Goal: Task Accomplishment & Management: Manage account settings

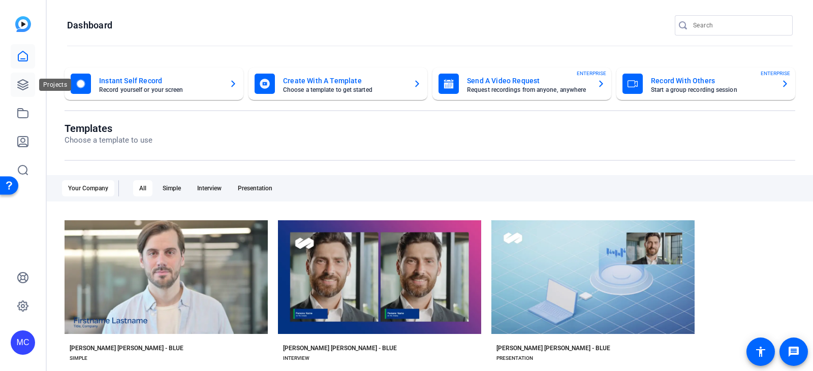
click at [22, 86] on icon at bounding box center [23, 85] width 12 height 12
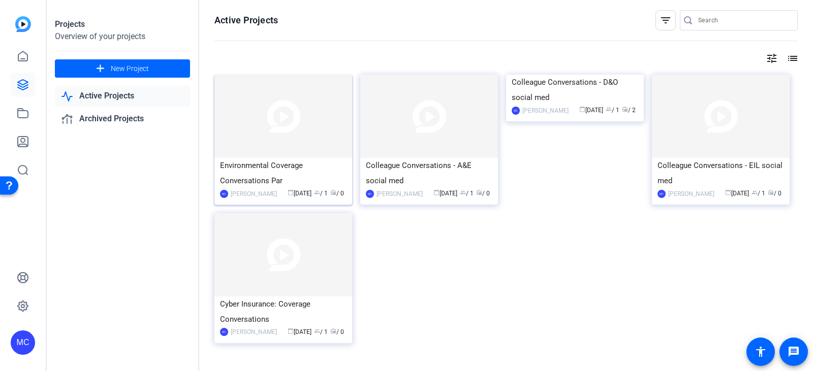
click at [308, 167] on div "Environmental Coverage Conversations Par" at bounding box center [283, 173] width 126 height 30
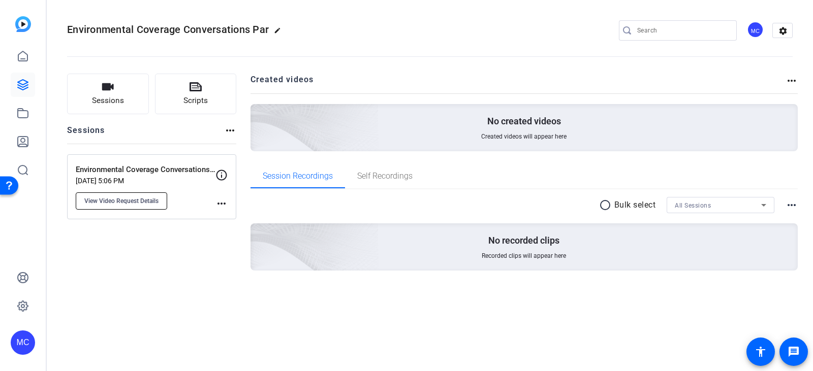
click at [119, 204] on span "View Video Request Details" at bounding box center [121, 201] width 74 height 8
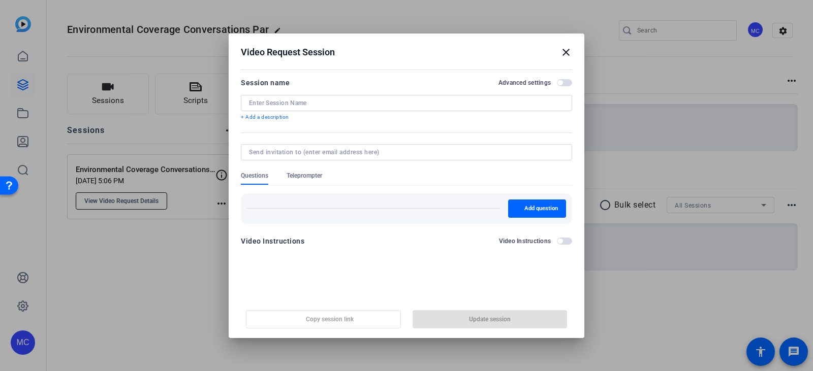
type input "Environmental Coverage Conversations Part 2"
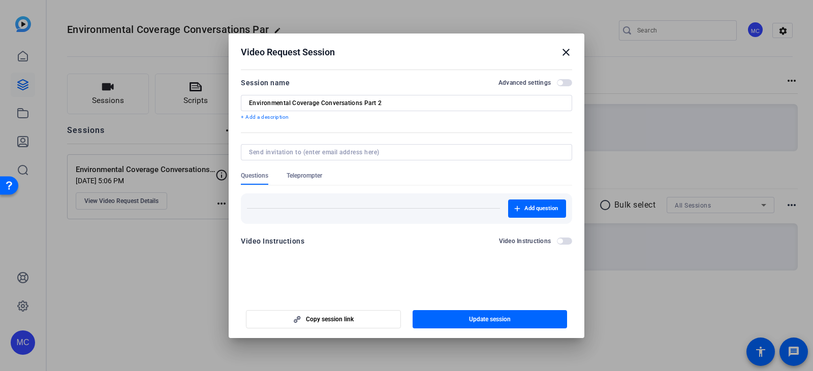
click at [559, 84] on span "button" at bounding box center [559, 82] width 5 height 5
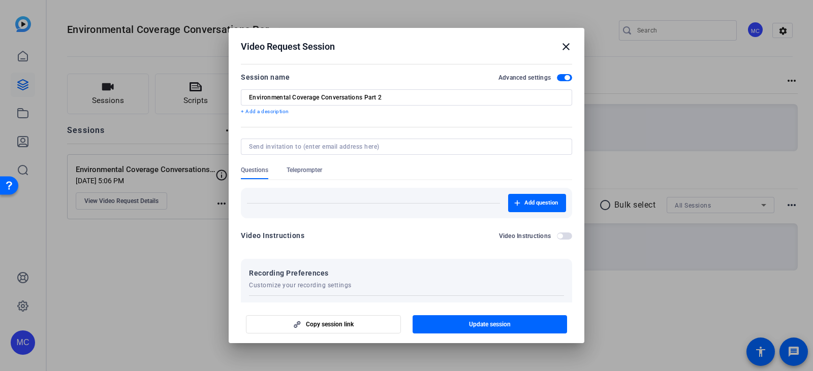
click at [309, 169] on span "Teleprompter" at bounding box center [304, 170] width 36 height 8
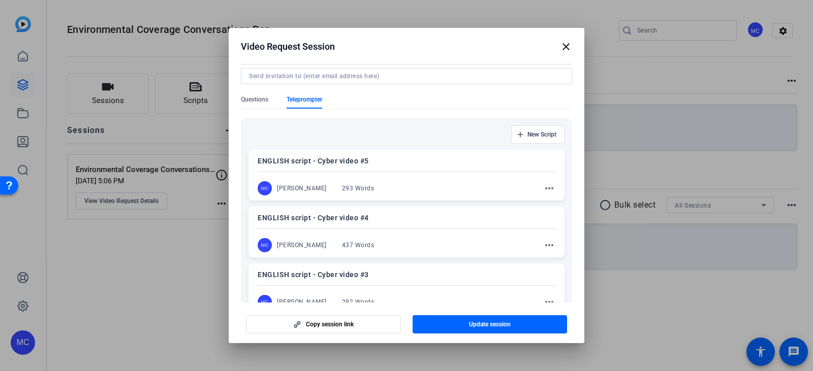
scroll to position [51, 0]
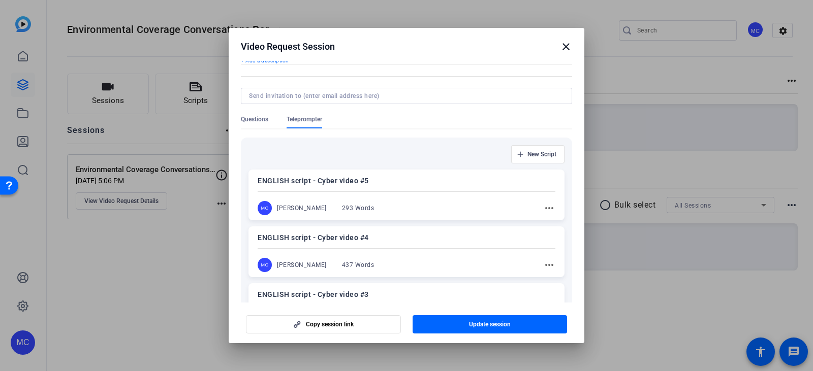
click at [546, 211] on mat-icon "more_horiz" at bounding box center [549, 208] width 12 height 12
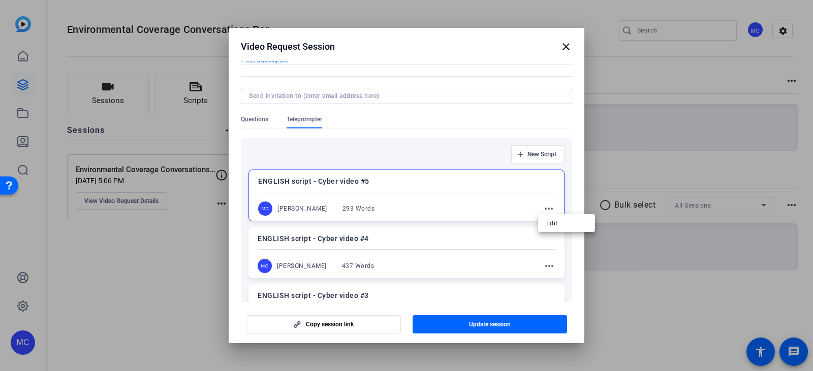
click at [547, 210] on div at bounding box center [406, 185] width 813 height 371
click at [542, 211] on mat-icon "more_horiz" at bounding box center [548, 209] width 12 height 12
click at [468, 208] on div at bounding box center [406, 185] width 813 height 371
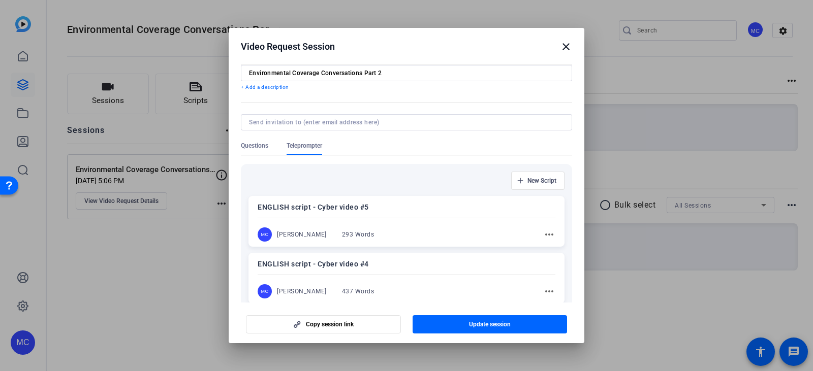
scroll to position [0, 0]
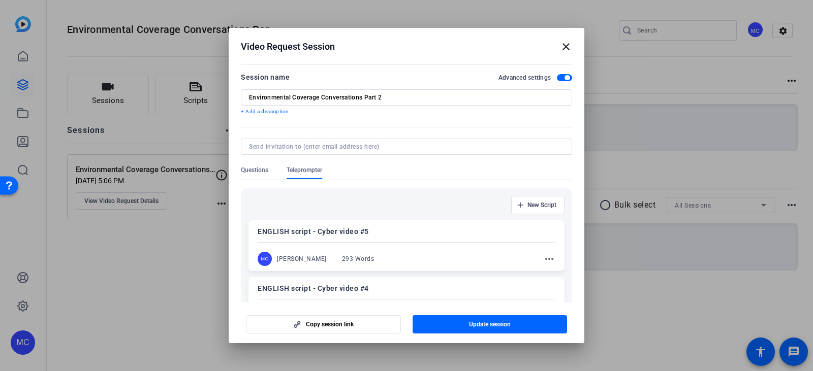
click at [546, 258] on mat-icon "more_horiz" at bounding box center [549, 259] width 12 height 12
click at [550, 277] on span "Edit" at bounding box center [566, 274] width 41 height 12
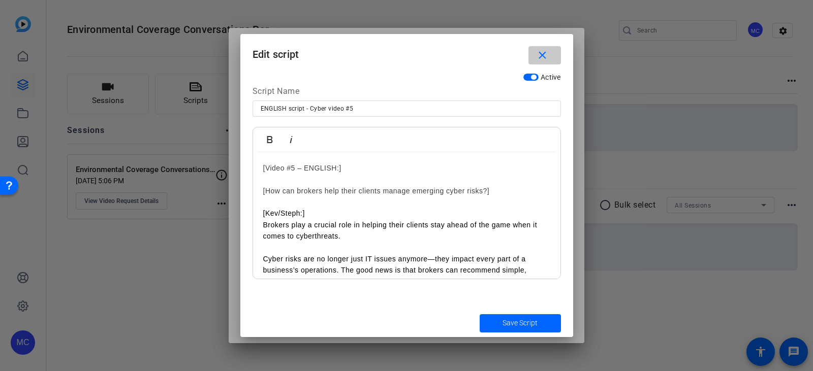
click at [543, 52] on mat-icon "close" at bounding box center [542, 55] width 13 height 13
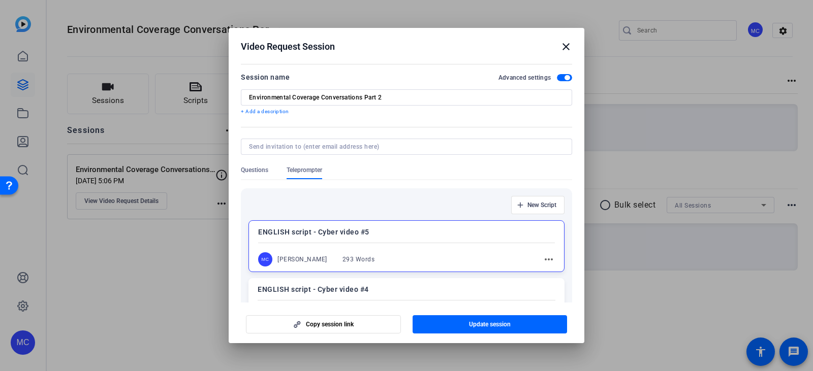
click at [403, 219] on div "New Script ENGLISH script - Cyber video #5 MC [PERSON_NAME] 293 Words more_hori…" at bounding box center [406, 350] width 331 height 325
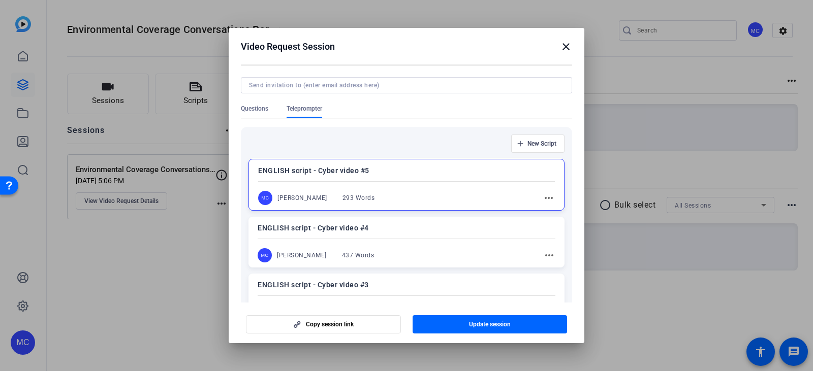
scroll to position [51, 0]
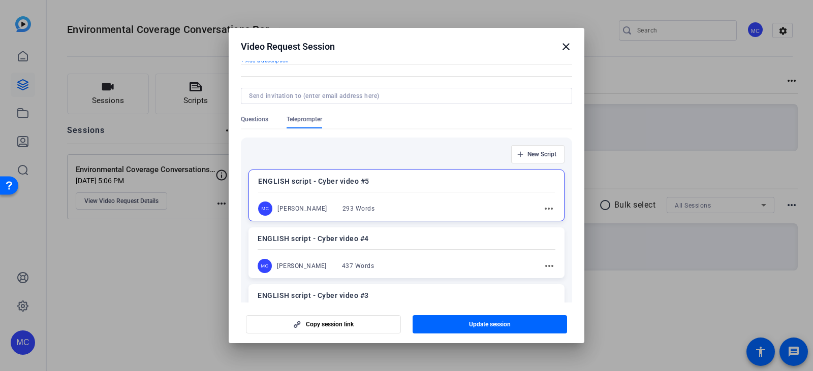
click at [548, 213] on mat-icon "more_horiz" at bounding box center [548, 209] width 12 height 12
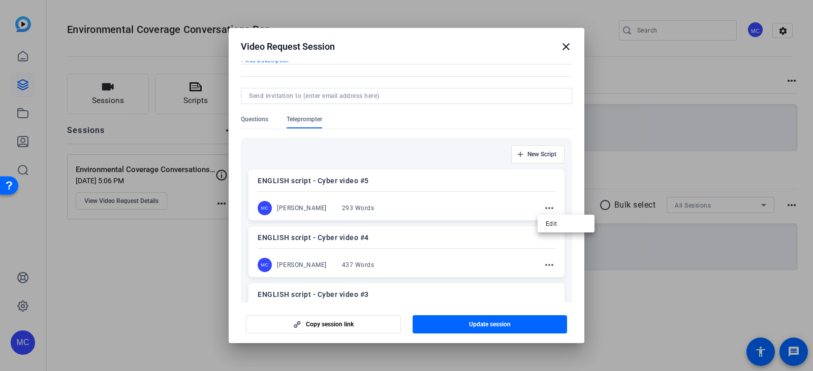
click at [360, 208] on div at bounding box center [406, 185] width 813 height 371
click at [265, 118] on span "Questions" at bounding box center [254, 119] width 27 height 8
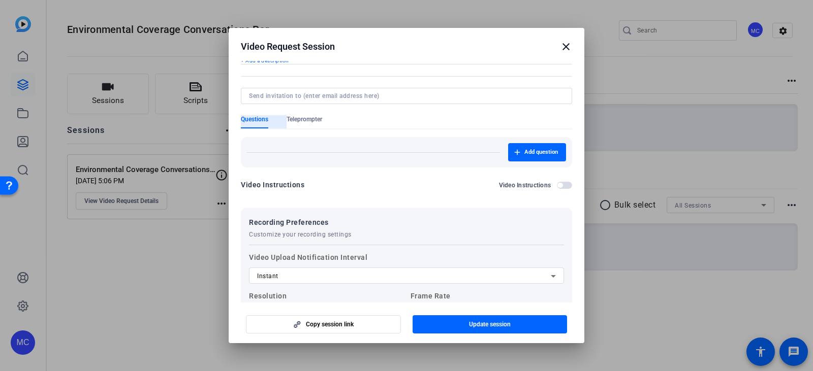
click at [285, 121] on div "Questions" at bounding box center [264, 121] width 46 height 13
click at [318, 121] on span "Teleprompter" at bounding box center [304, 119] width 36 height 8
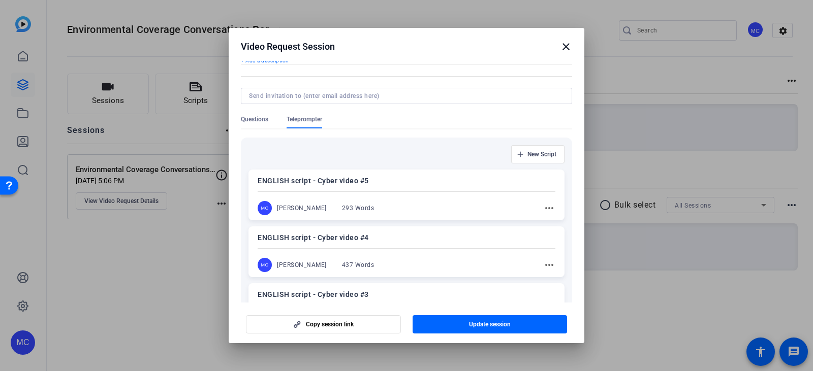
click at [544, 209] on mat-icon "more_horiz" at bounding box center [549, 208] width 12 height 12
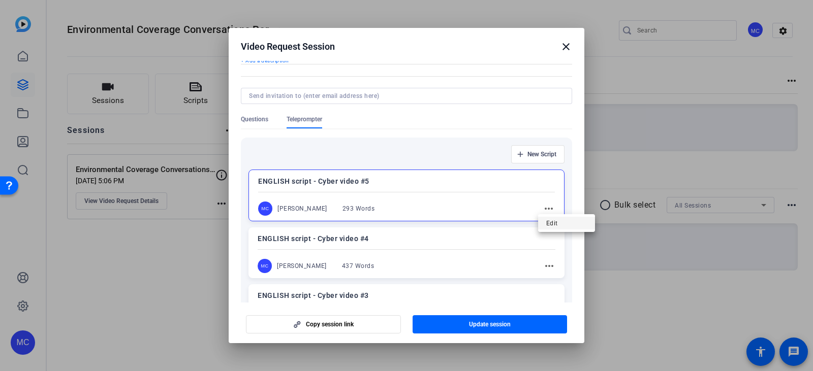
click at [552, 225] on span "Edit" at bounding box center [566, 223] width 41 height 12
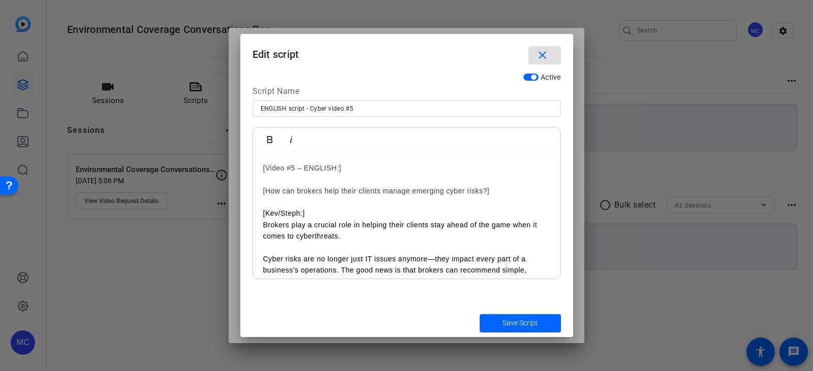
click at [327, 109] on input "ENGLISH script - Cyber video #5" at bounding box center [407, 109] width 292 height 12
click at [366, 104] on input "ENGLISH script - EIL video #5" at bounding box center [407, 109] width 292 height 12
type input "ENGLISH script - EIL video #5 - Value of an MGA"
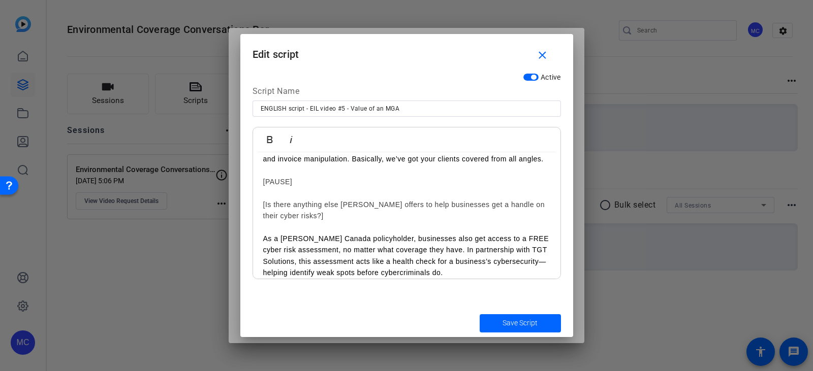
scroll to position [417, 0]
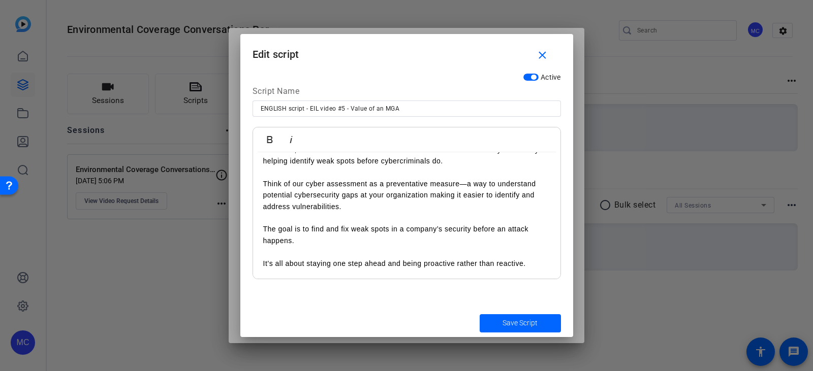
drag, startPoint x: 260, startPoint y: 193, endPoint x: 433, endPoint y: 306, distance: 207.4
click at [433, 306] on div "Active Script Name ENGLISH script - EIL video #5 - Value of an MGA Bold Italic …" at bounding box center [406, 188] width 333 height 241
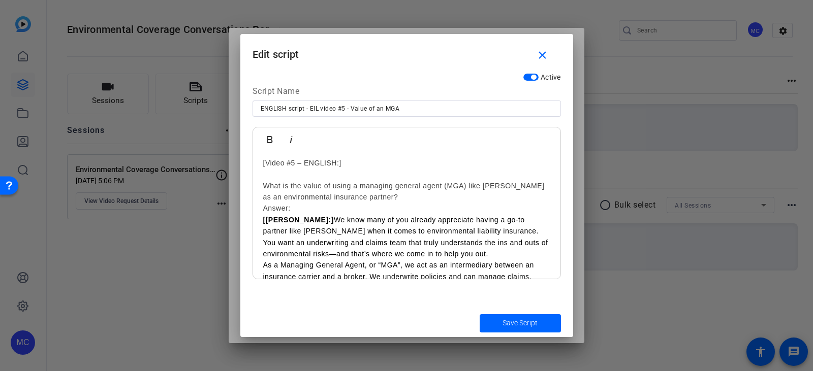
scroll to position [0, 0]
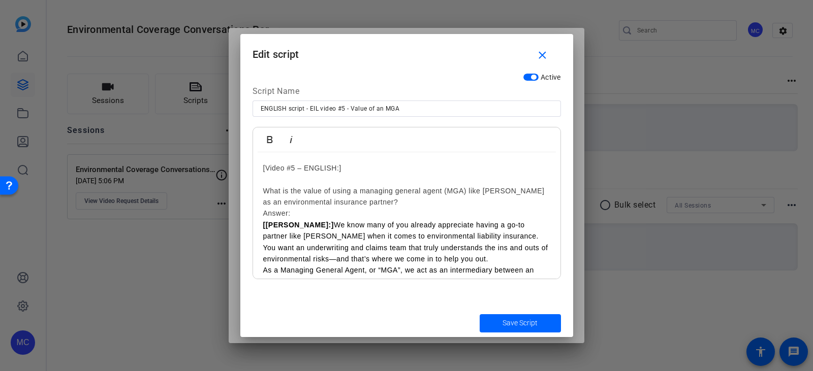
click at [388, 203] on h2 "What is the value of using a managing general agent (MGA) like [PERSON_NAME] as…" at bounding box center [406, 196] width 287 height 23
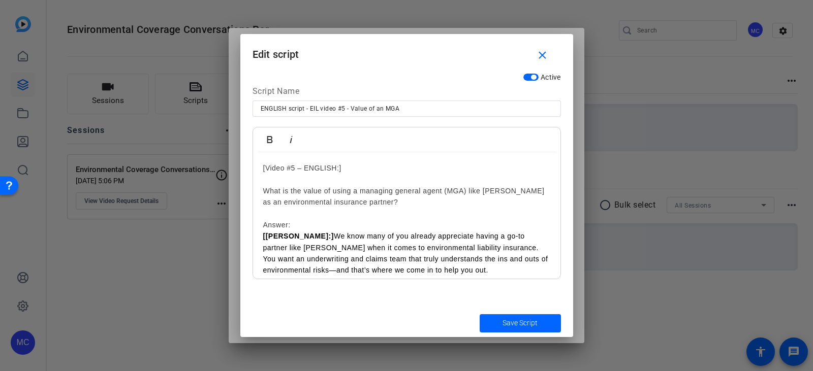
drag, startPoint x: 309, startPoint y: 223, endPoint x: 253, endPoint y: 213, distance: 56.4
click at [253, 213] on div "[Video #5 – ENGLISH:] What is the value of using a managing general agent (MGA)…" at bounding box center [406, 304] width 307 height 305
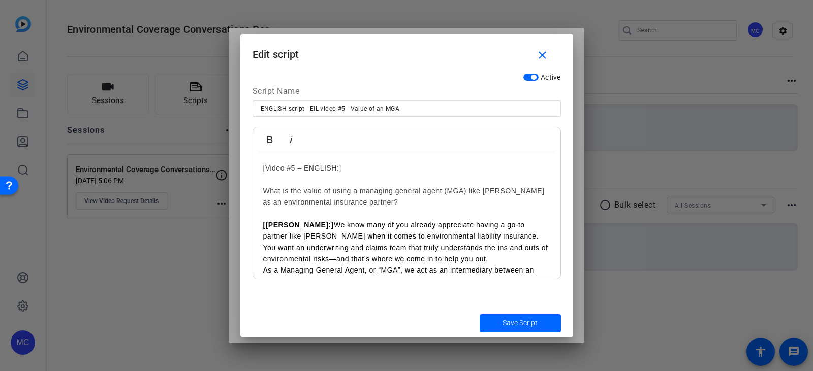
drag, startPoint x: 261, startPoint y: 190, endPoint x: 273, endPoint y: 191, distance: 12.7
click at [262, 190] on div "[Video #5 – ENGLISH:] What is the value of using a managing general agent (MGA)…" at bounding box center [406, 298] width 307 height 293
drag, startPoint x: 403, startPoint y: 207, endPoint x: 255, endPoint y: 191, distance: 148.6
click at [255, 191] on div "[Video #5 – ENGLISH:] [What is the value of using a managing general agent (MGA…" at bounding box center [406, 298] width 307 height 293
click at [269, 140] on icon "button" at bounding box center [270, 139] width 6 height 7
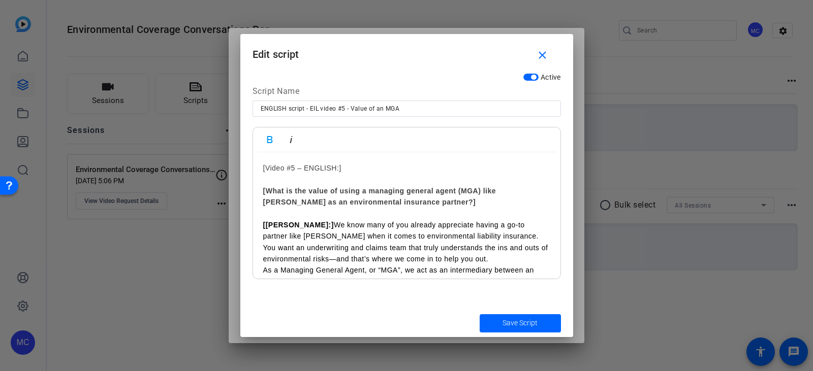
drag, startPoint x: 362, startPoint y: 168, endPoint x: 255, endPoint y: 170, distance: 106.7
click at [255, 170] on div "[Video #5 – ENGLISH:] [What is the value of using a managing general agent (MGA…" at bounding box center [406, 298] width 307 height 293
click at [268, 141] on icon "button" at bounding box center [270, 139] width 6 height 7
click at [405, 188] on strong "[What is the value of using a managing general agent (MGA) like [PERSON_NAME] a…" at bounding box center [379, 196] width 233 height 19
click at [306, 224] on p "[[PERSON_NAME]:] We know many of you already appreciate having a go-to partner …" at bounding box center [406, 242] width 287 height 46
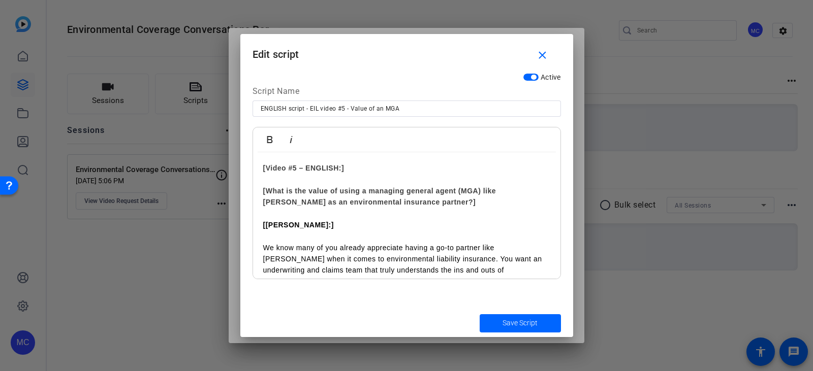
drag, startPoint x: 423, startPoint y: 207, endPoint x: 256, endPoint y: 191, distance: 167.9
click at [256, 191] on div "[Video #5 – ENGLISH:] [What is the value of using a managing general agent (MGA…" at bounding box center [406, 310] width 307 height 316
click at [269, 136] on icon "button" at bounding box center [270, 140] width 12 height 12
click at [431, 216] on p at bounding box center [406, 213] width 287 height 11
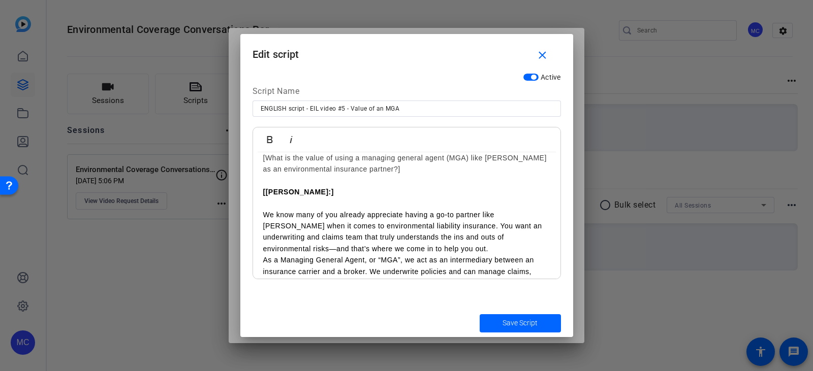
scroll to position [51, 0]
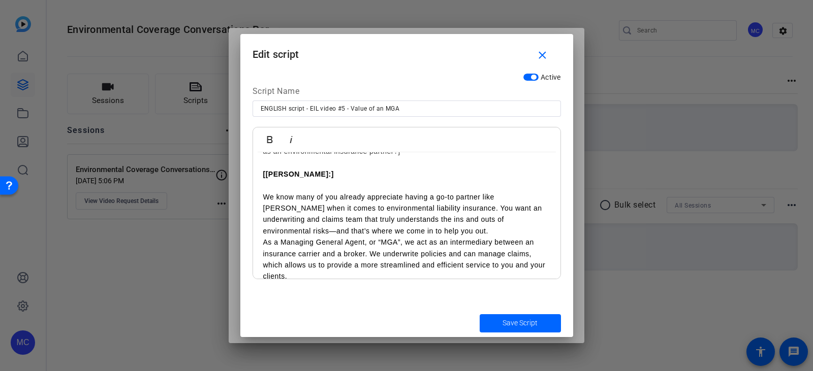
click at [400, 230] on p "We know many of you already appreciate having a go-to partner like [PERSON_NAME…" at bounding box center [406, 214] width 287 height 46
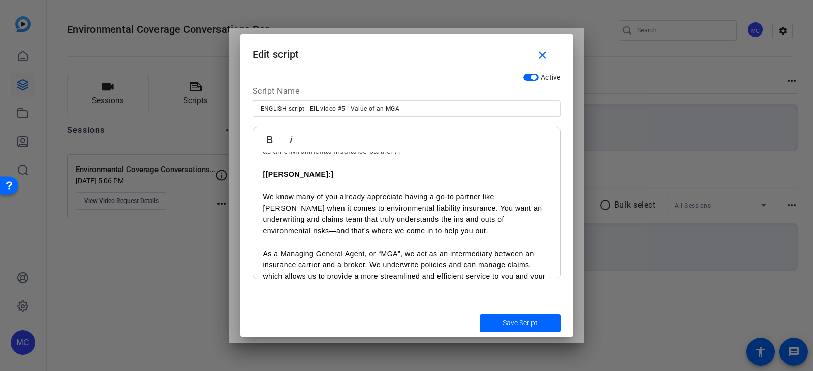
scroll to position [102, 0]
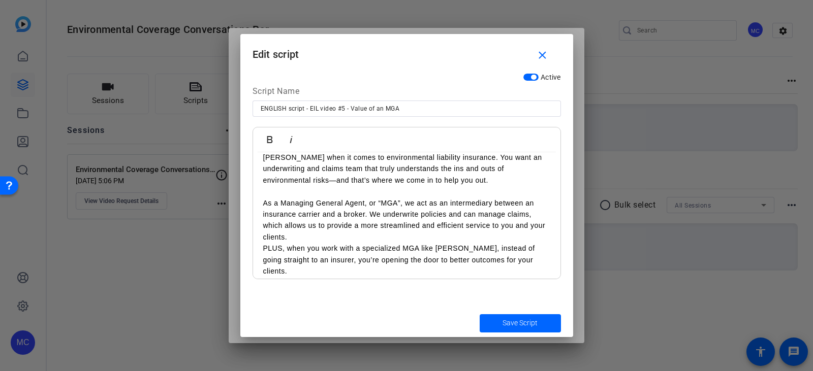
click at [377, 230] on p "As a Managing General Agent, or “MGA”, we act as an intermediary between an ins…" at bounding box center [406, 221] width 287 height 46
click at [314, 238] on p "As a Managing General Agent, or “MGA”, we act as an intermediary between an ins…" at bounding box center [406, 221] width 287 height 46
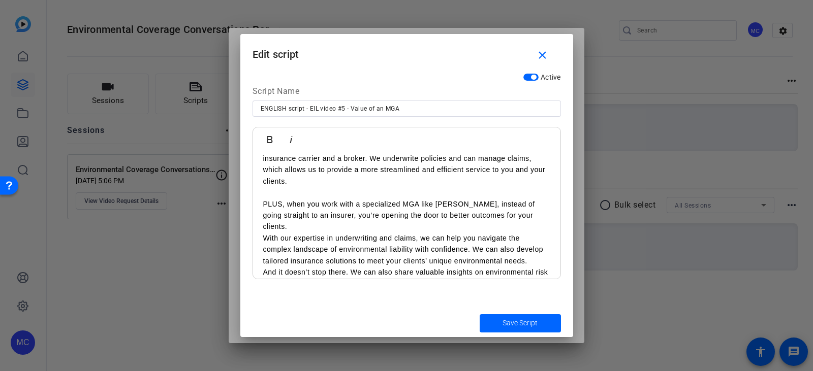
scroll to position [200, 0]
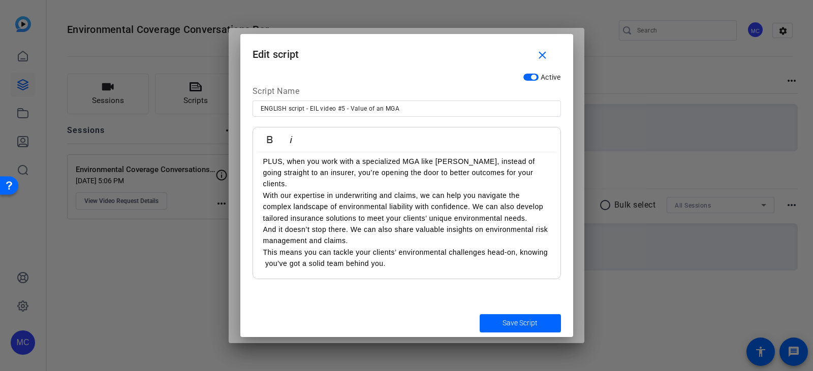
click at [262, 184] on div "[Video #5 – ENGLISH:] [What is the value of using a managing general agent (MGA…" at bounding box center [406, 121] width 307 height 339
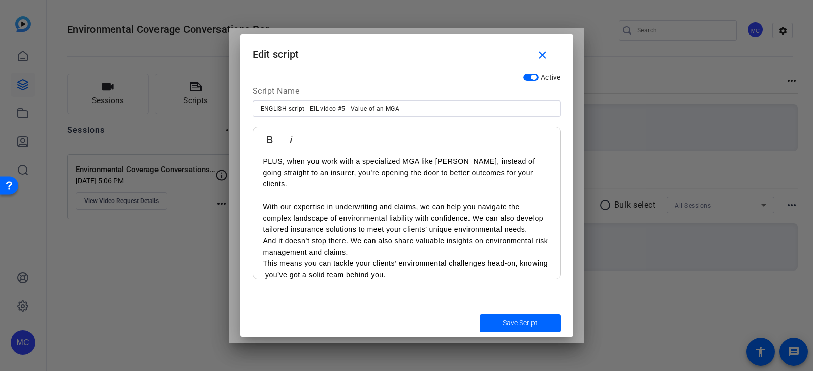
drag, startPoint x: 259, startPoint y: 228, endPoint x: 339, endPoint y: 248, distance: 82.7
click at [260, 228] on div "[Video #5 – ENGLISH:] [What is the value of using a managing general agent (MGA…" at bounding box center [406, 127] width 307 height 350
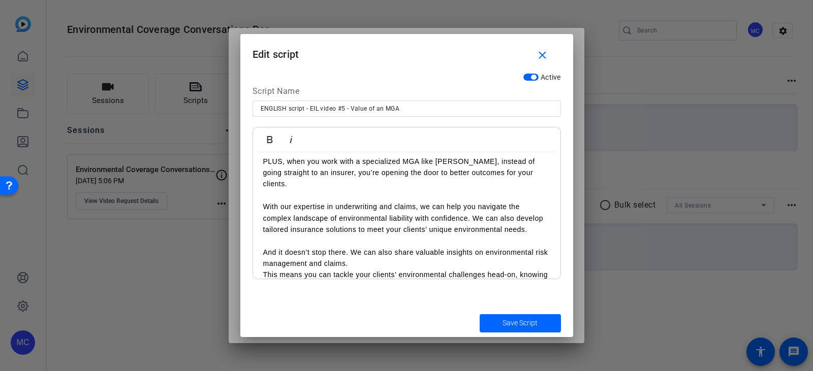
click at [263, 263] on p "And it doesn’t stop there. We can also share valuable insights on environmental…" at bounding box center [406, 270] width 287 height 46
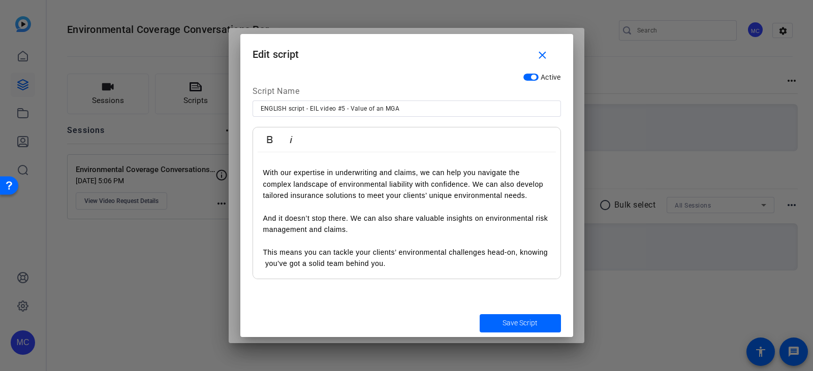
scroll to position [235, 0]
click at [294, 249] on p "This means you can tackle your clients’ environmental challenges head-on, knowi…" at bounding box center [406, 257] width 287 height 23
click at [515, 323] on span "Save Script" at bounding box center [519, 323] width 35 height 11
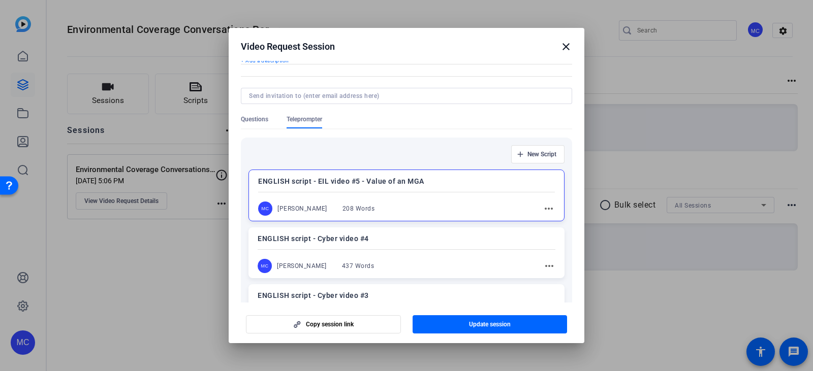
click at [545, 267] on mat-icon "more_horiz" at bounding box center [549, 266] width 12 height 12
click at [545, 267] on div at bounding box center [406, 185] width 813 height 371
click at [543, 267] on mat-icon "more_horiz" at bounding box center [548, 266] width 12 height 12
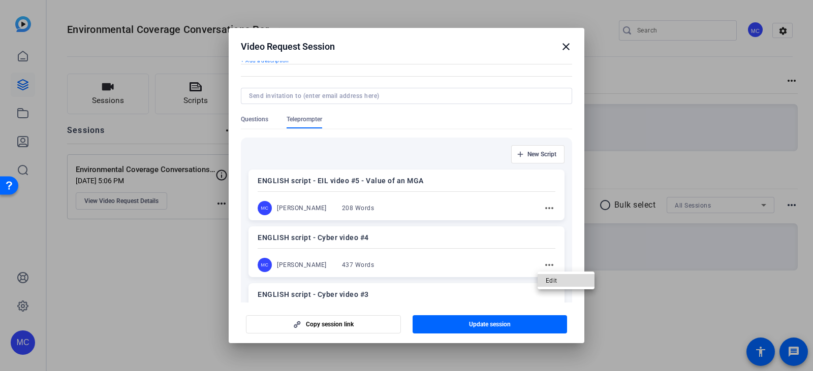
click at [549, 282] on span "Edit" at bounding box center [566, 281] width 41 height 12
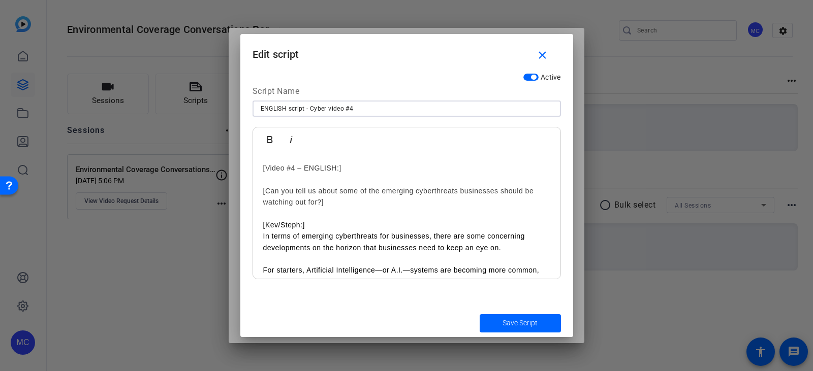
click at [357, 110] on input "ENGLISH script - Cyber video #4" at bounding box center [407, 109] width 292 height 12
type input "ENGLISH script - EIL video #6"
click at [294, 166] on link "[Video #4 – ENGLISH:]" at bounding box center [302, 168] width 78 height 8
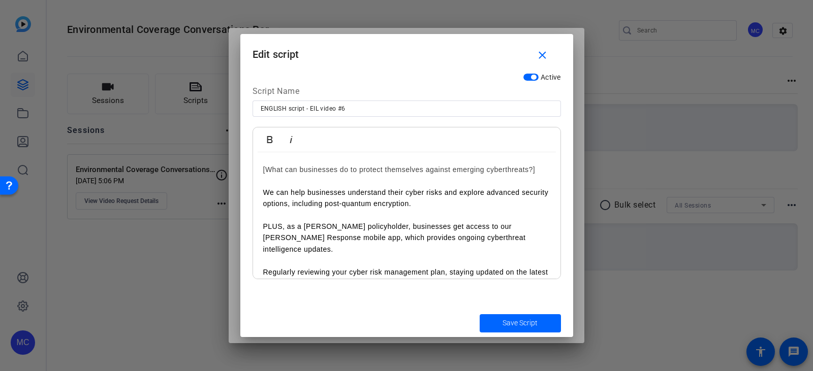
scroll to position [701, 0]
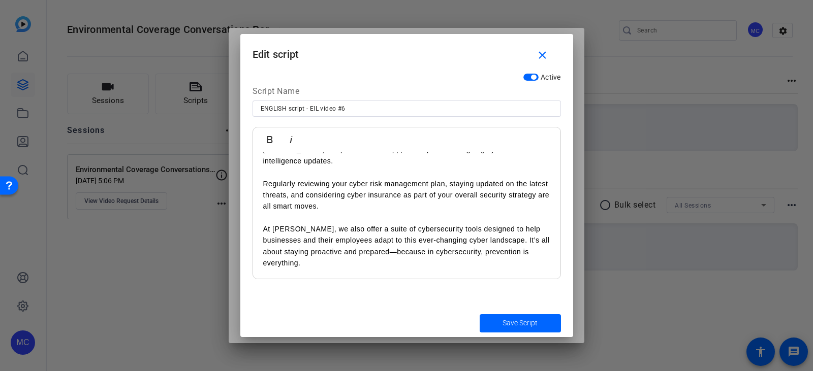
drag, startPoint x: 261, startPoint y: 190, endPoint x: 440, endPoint y: 304, distance: 211.9
click at [440, 304] on div "Active Script Name ENGLISH script - EIL video #6 Bold Italic [Video #6 – ENGLIS…" at bounding box center [406, 188] width 333 height 241
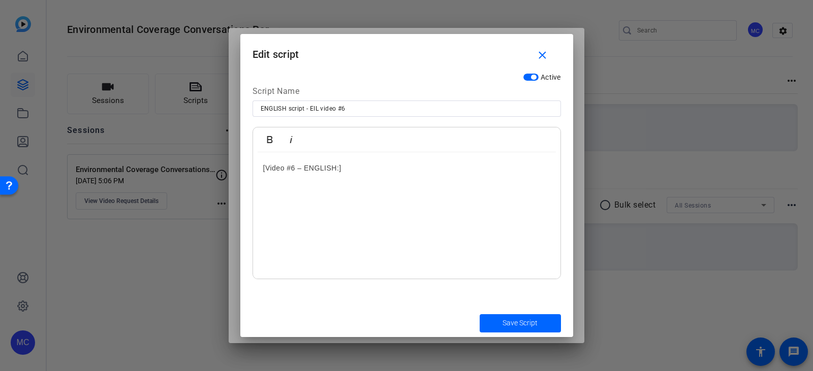
click at [272, 192] on h2 at bounding box center [406, 190] width 287 height 11
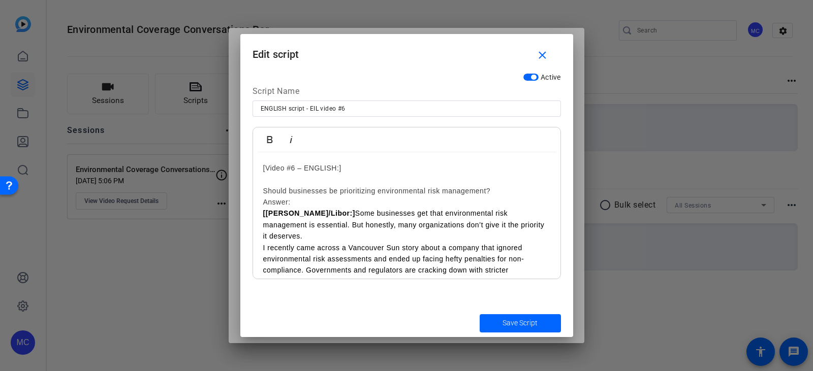
click at [294, 200] on h2 "Answer:" at bounding box center [406, 202] width 287 height 11
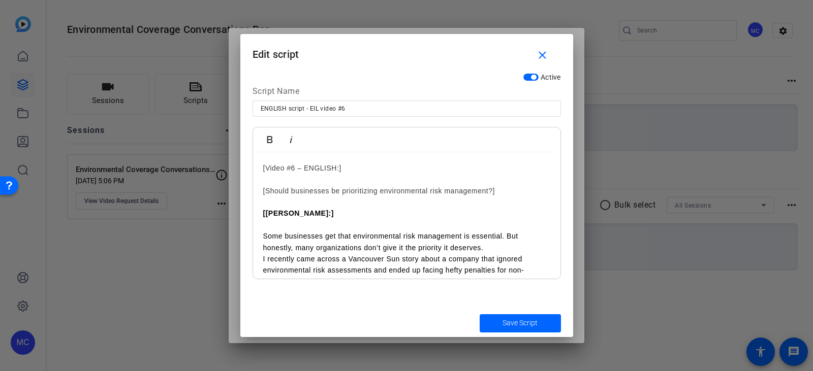
scroll to position [51, 0]
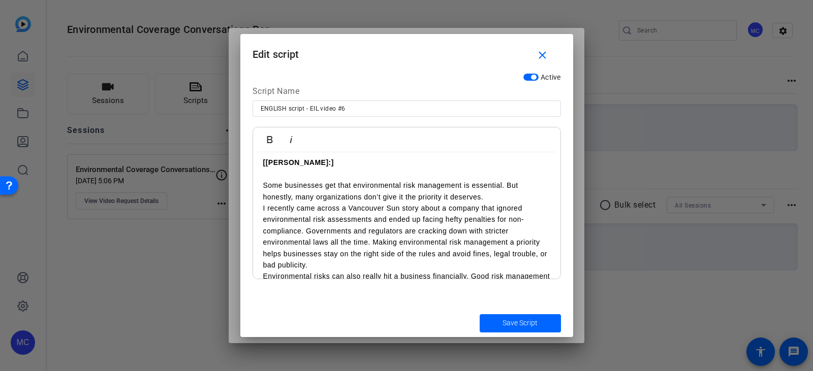
click at [496, 200] on p "​ Some businesses get that environmental risk management is essential. But hone…" at bounding box center [406, 191] width 287 height 23
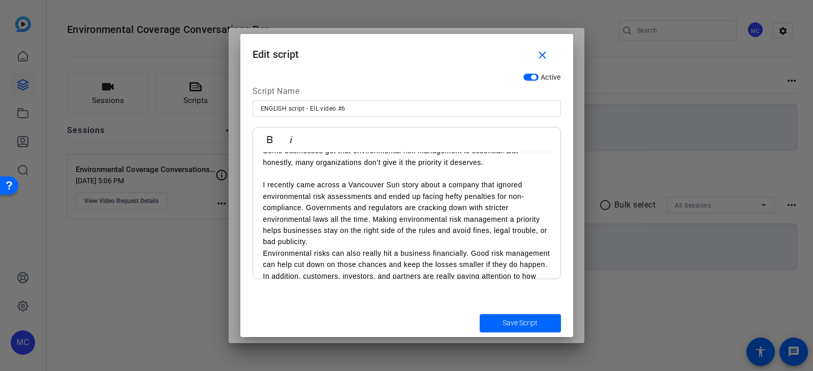
scroll to position [102, 0]
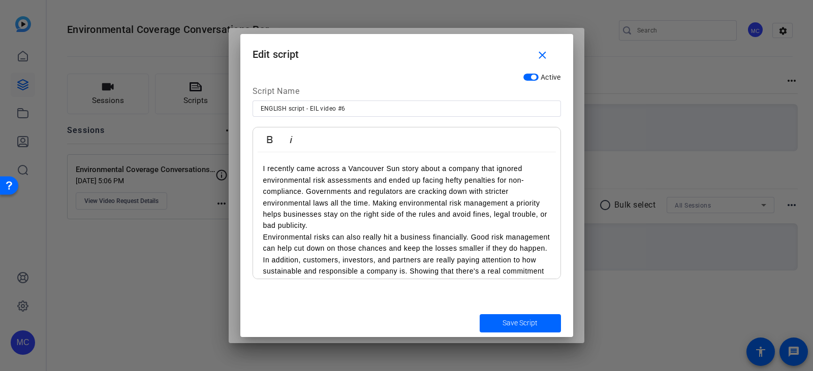
click at [313, 188] on p "I recently came across a Vancouver Sun story about a company that ignored envir…" at bounding box center [406, 197] width 287 height 68
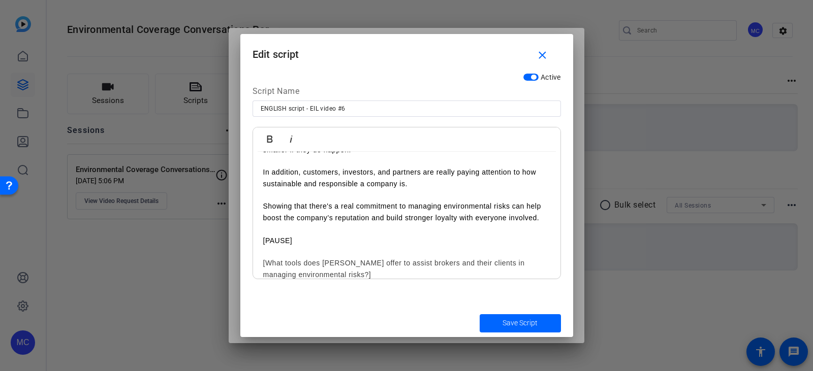
scroll to position [319, 0]
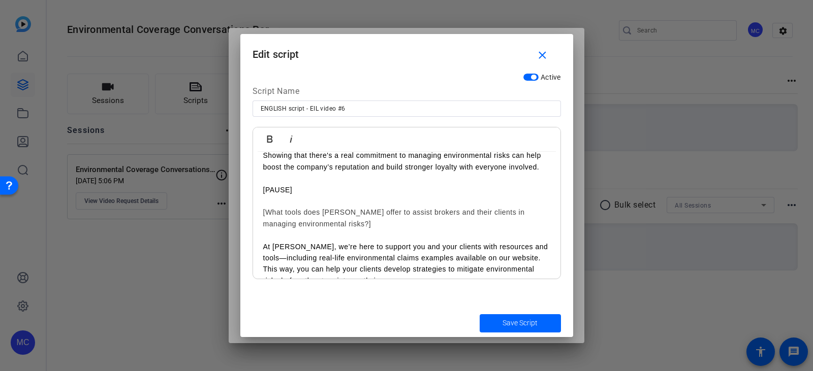
click at [314, 235] on p at bounding box center [406, 235] width 287 height 11
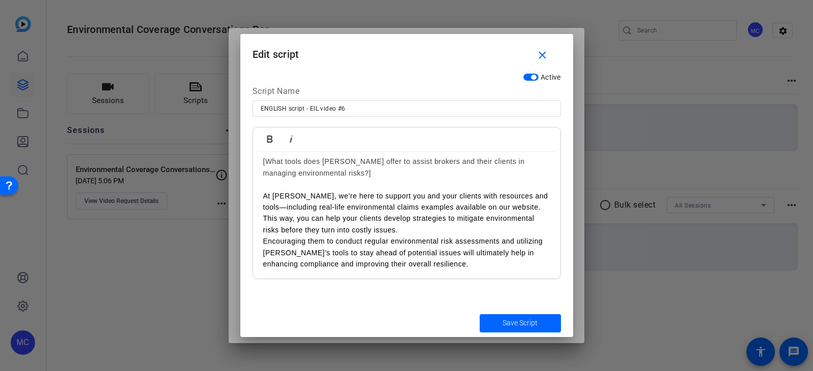
click at [387, 229] on p "At [PERSON_NAME], we’re here to support you and your clients with resources and…" at bounding box center [406, 213] width 287 height 46
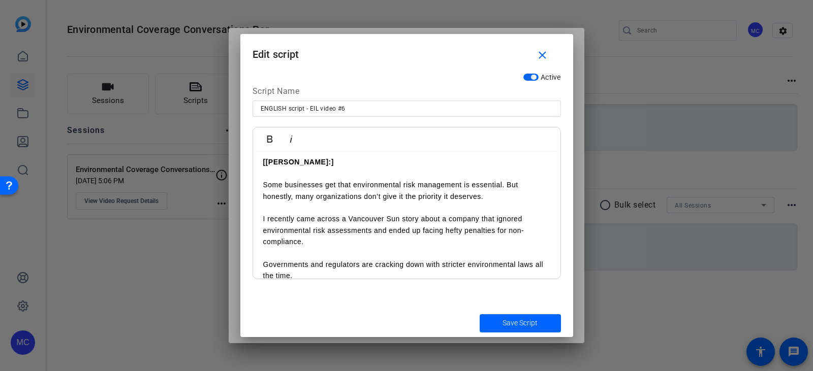
scroll to position [0, 0]
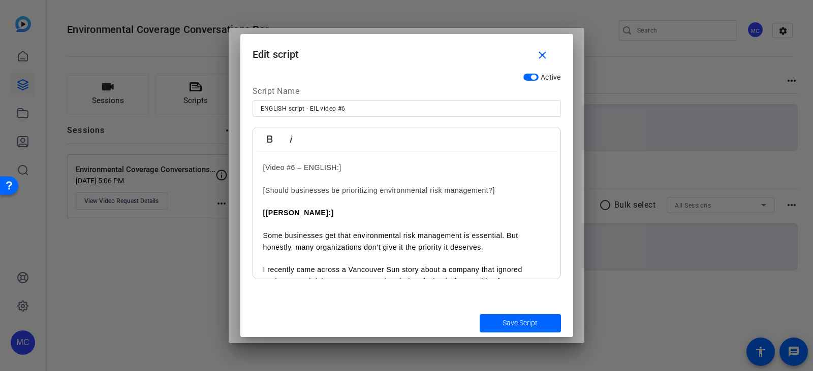
drag, startPoint x: 502, startPoint y: 189, endPoint x: 256, endPoint y: 188, distance: 245.8
click at [271, 139] on icon "button" at bounding box center [270, 139] width 6 height 7
drag, startPoint x: 359, startPoint y: 169, endPoint x: 250, endPoint y: 166, distance: 109.2
click at [250, 166] on div "Active Script Name ENGLISH script - EIL video #6 Bold Italic [Video #6 – ENGLIS…" at bounding box center [406, 188] width 333 height 241
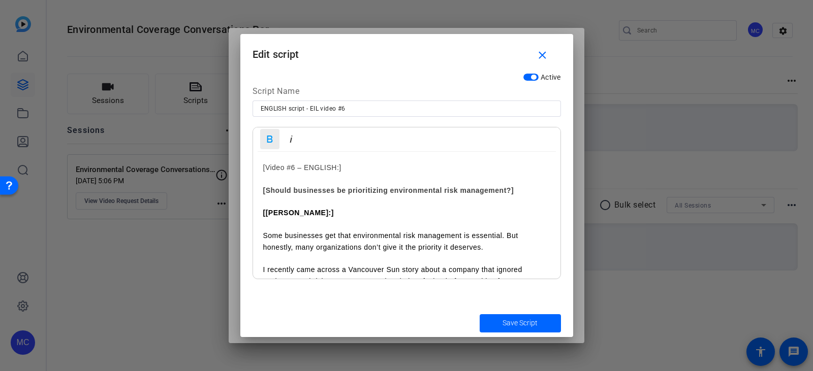
click at [272, 141] on icon "button" at bounding box center [270, 139] width 12 height 12
click at [414, 214] on p "[[PERSON_NAME]:]" at bounding box center [406, 212] width 287 height 11
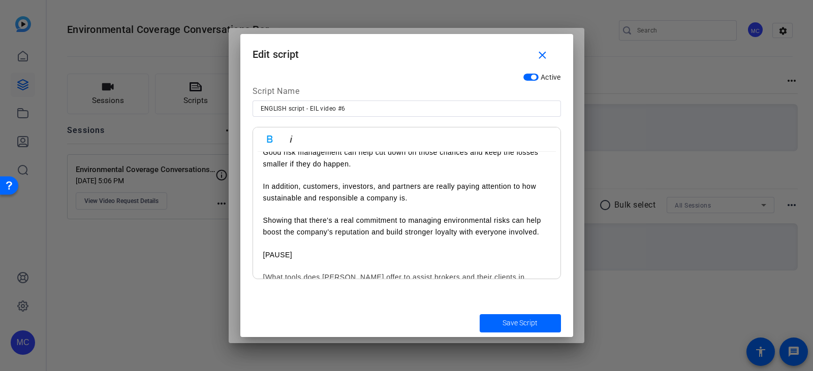
scroll to position [305, 0]
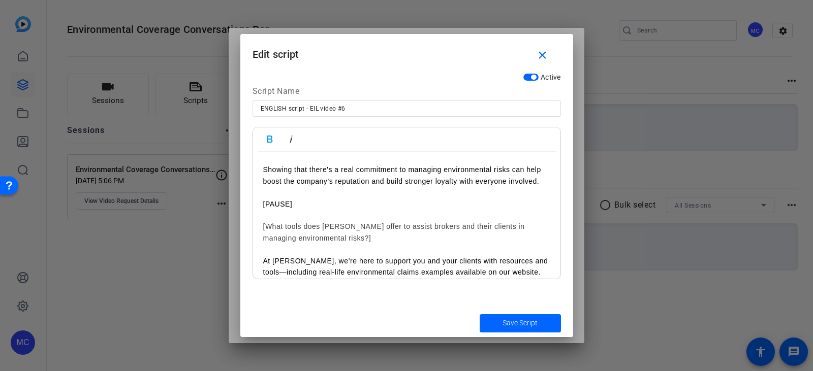
drag, startPoint x: 329, startPoint y: 209, endPoint x: 246, endPoint y: 206, distance: 82.3
click at [246, 206] on div "Active Script Name ENGLISH script - EIL video #6 Bold Italic [Video #6 – ENGLIS…" at bounding box center [406, 188] width 333 height 241
click at [268, 142] on icon "button" at bounding box center [270, 139] width 6 height 7
drag, startPoint x: 359, startPoint y: 237, endPoint x: 252, endPoint y: 227, distance: 107.7
click at [252, 227] on div "Bold Italic [Video #6 – ENGLISH:] [Should businesses be prioritizing environmen…" at bounding box center [406, 203] width 308 height 152
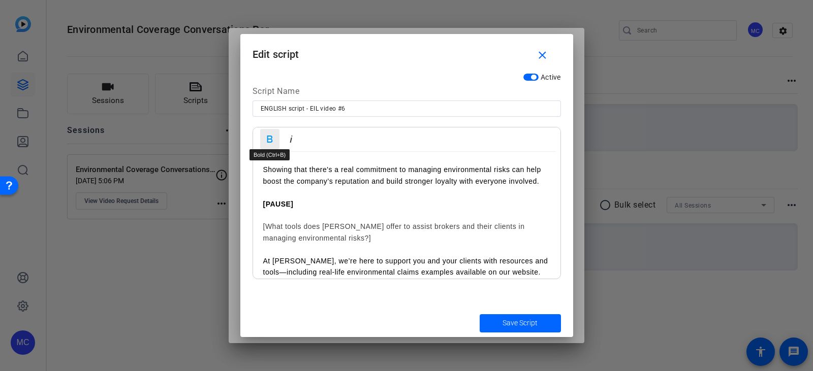
click at [266, 138] on icon "button" at bounding box center [270, 139] width 12 height 12
click at [400, 243] on h2 "[What tools does [PERSON_NAME] offer to assist brokers and their clients in man…" at bounding box center [406, 232] width 287 height 23
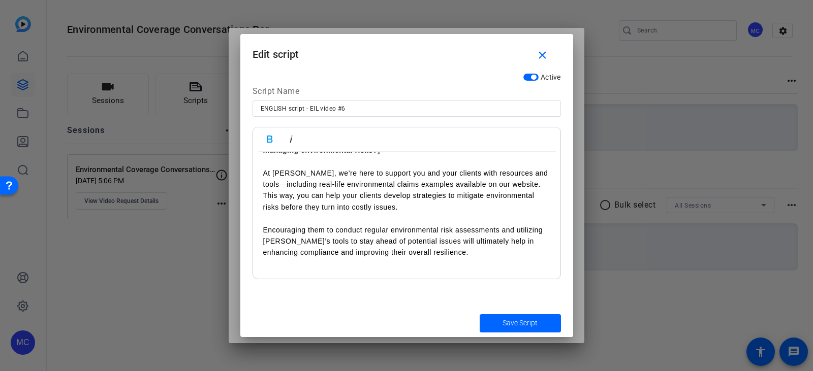
scroll to position [394, 0]
click at [527, 325] on span "Save Script" at bounding box center [519, 323] width 35 height 11
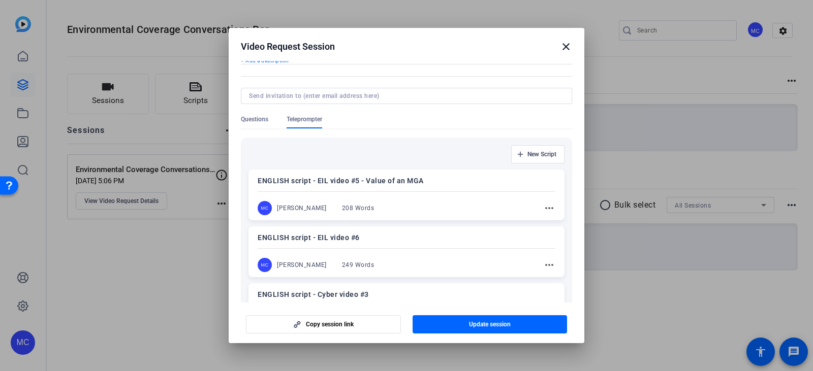
click at [543, 207] on mat-icon "more_horiz" at bounding box center [549, 208] width 12 height 12
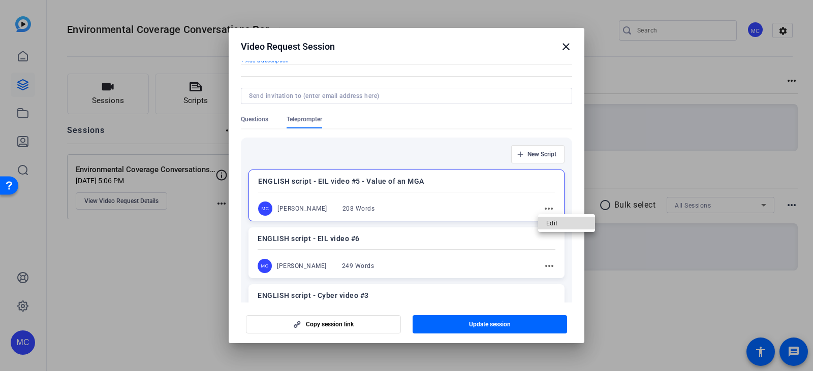
click at [550, 222] on span "Edit" at bounding box center [566, 223] width 41 height 12
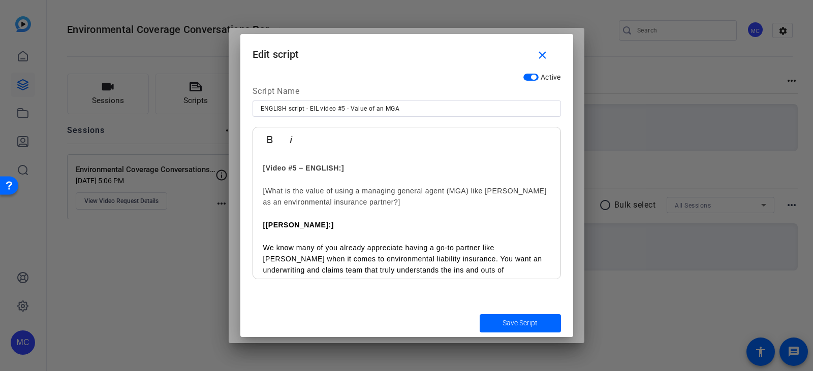
drag, startPoint x: 395, startPoint y: 203, endPoint x: 256, endPoint y: 193, distance: 139.1
click at [256, 193] on div "[Video #5 – ENGLISH:] [What is the value of using a managing general agent (MGA…" at bounding box center [406, 338] width 307 height 373
click at [272, 141] on icon "button" at bounding box center [270, 140] width 12 height 12
click at [446, 225] on p "[[PERSON_NAME]:]" at bounding box center [406, 224] width 287 height 11
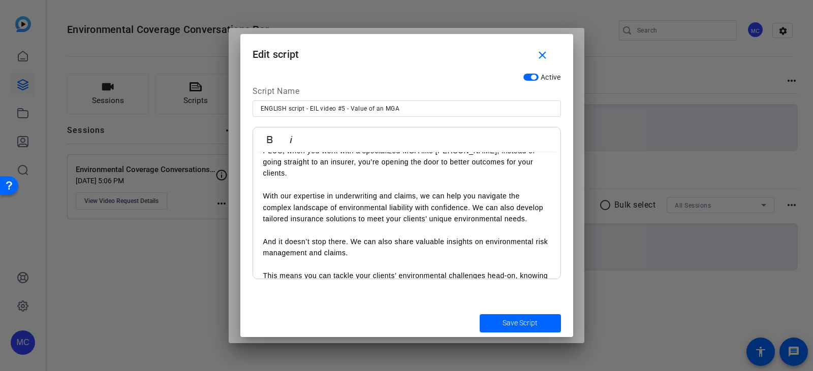
scroll to position [235, 0]
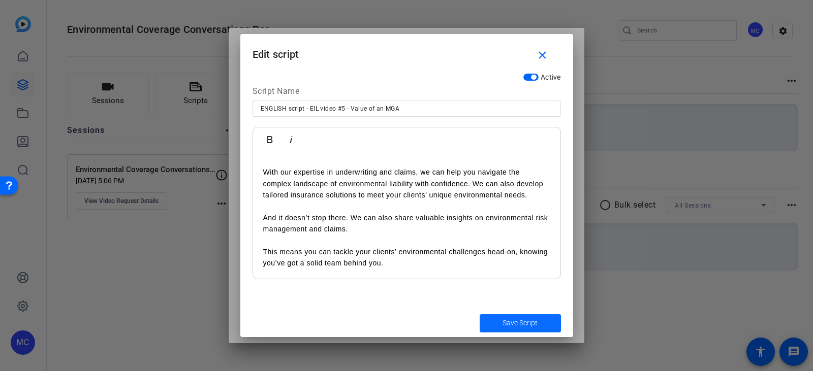
click at [513, 324] on span "Save Script" at bounding box center [519, 323] width 35 height 11
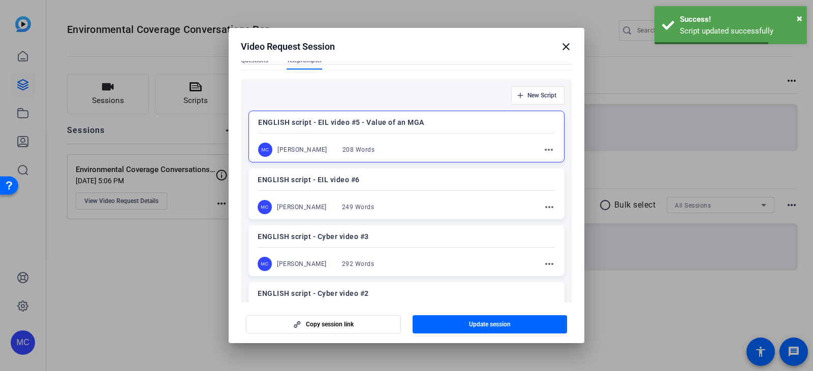
scroll to position [102, 0]
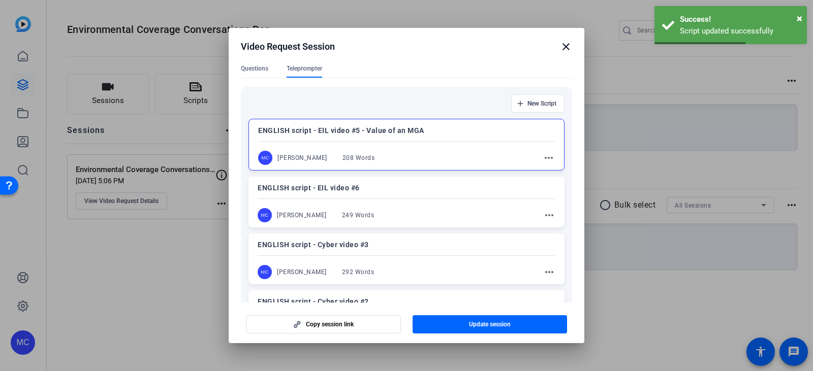
click at [543, 273] on mat-icon "more_horiz" at bounding box center [549, 272] width 12 height 12
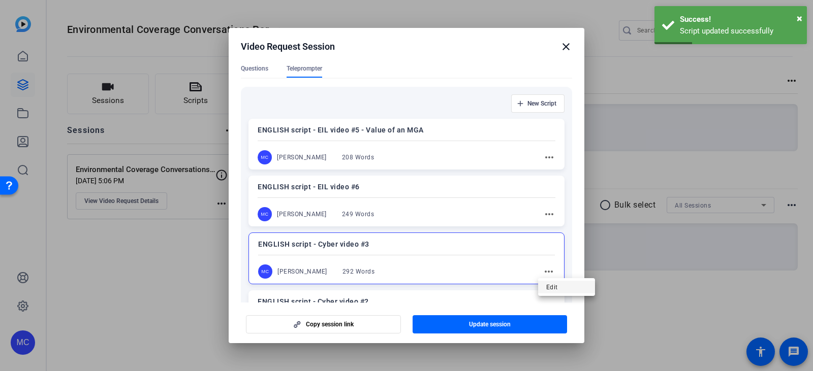
click at [549, 285] on span "Edit" at bounding box center [566, 287] width 41 height 12
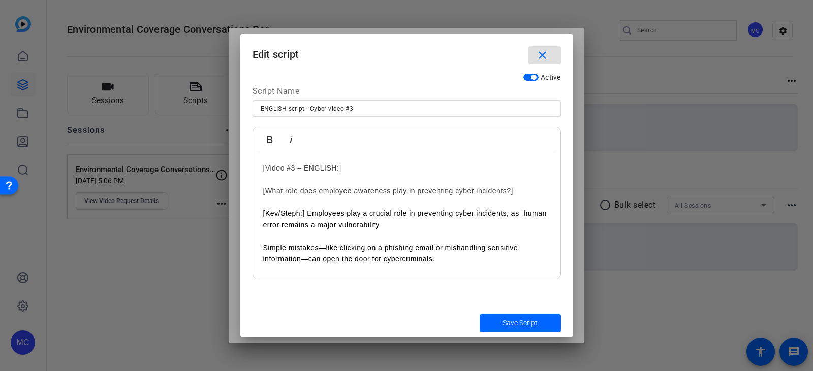
click at [360, 108] on input "ENGLISH script - Cyber video #3" at bounding box center [407, 109] width 292 height 12
type input "ENGLISH script - EIL video #7"
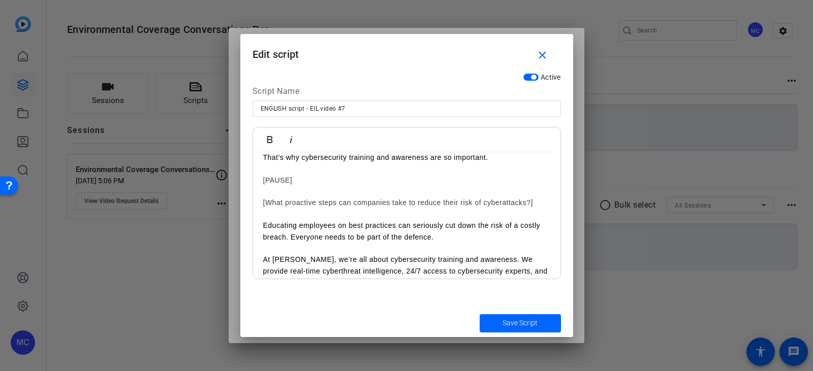
scroll to position [485, 0]
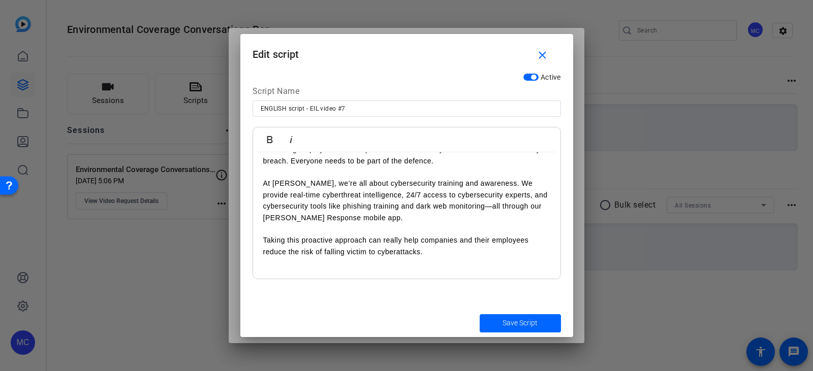
drag, startPoint x: 263, startPoint y: 189, endPoint x: 428, endPoint y: 317, distance: 208.9
click at [429, 317] on form "Edit script close Active Script Name ENGLISH script - EIL video #7 Bold Italic …" at bounding box center [406, 185] width 333 height 303
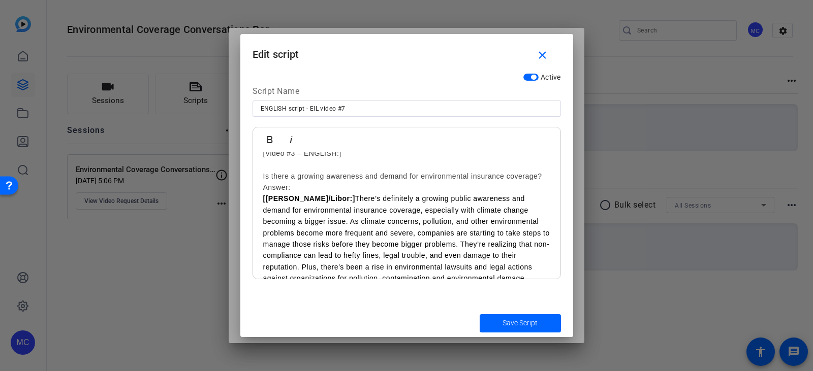
scroll to position [0, 0]
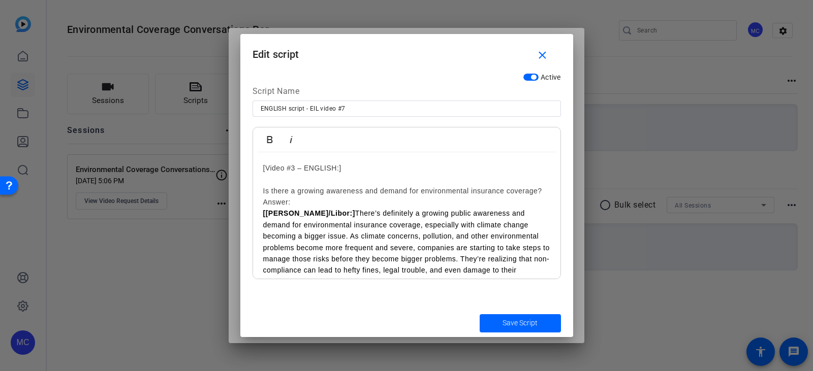
click at [261, 190] on div "[Video #3 – ENGLISH:] Is there a growing awareness and demand for environmental…" at bounding box center [406, 304] width 307 height 305
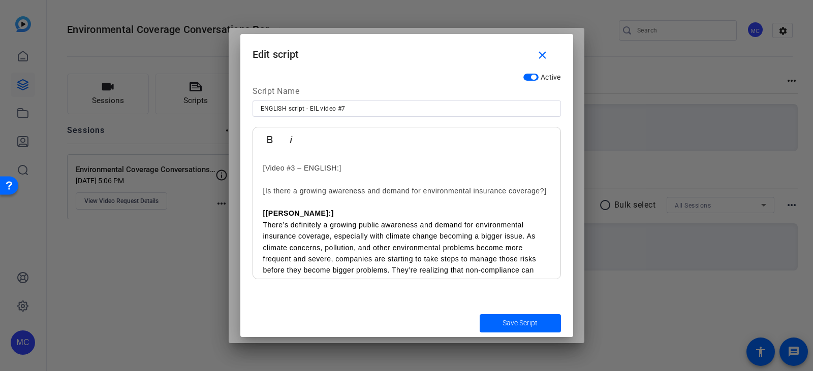
drag, startPoint x: 318, startPoint y: 201, endPoint x: 255, endPoint y: 168, distance: 71.1
click at [255, 168] on div "[Video #3 – ENGLISH:] [Is there a growing awareness and demand for environmenta…" at bounding box center [406, 304] width 307 height 305
click at [269, 131] on button "Bold" at bounding box center [269, 140] width 19 height 20
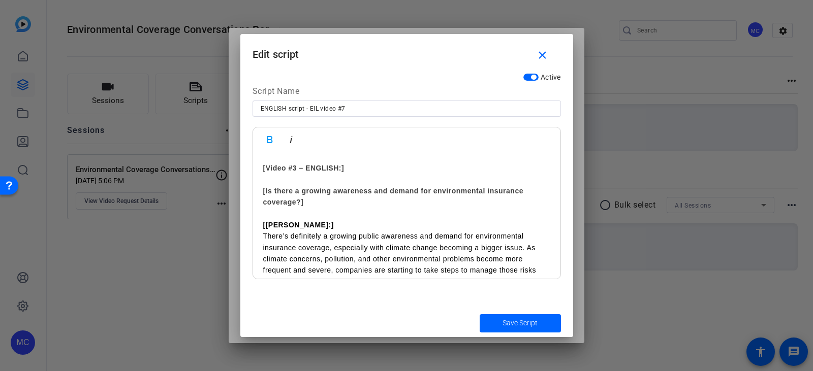
click at [370, 232] on p "There’s definitely a growing public awareness and demand for environmental insu…" at bounding box center [406, 282] width 287 height 103
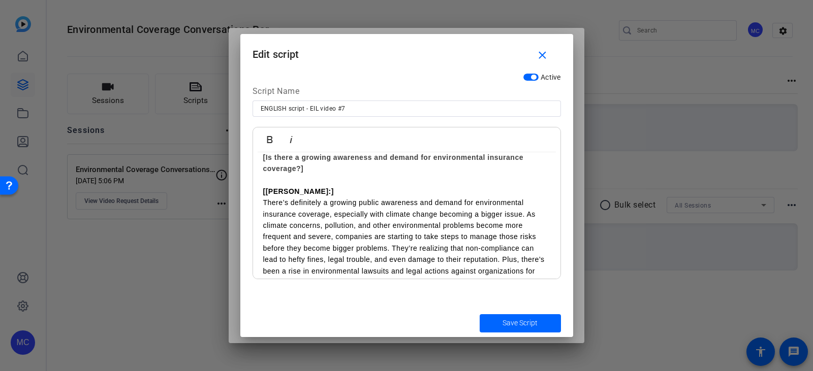
scroll to position [51, 0]
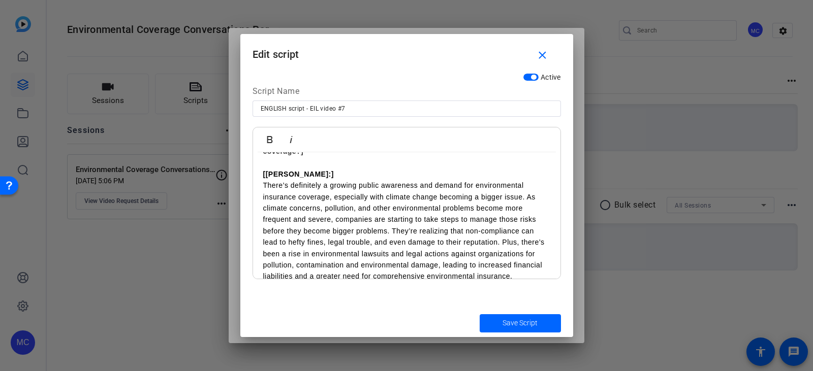
click at [527, 197] on p "There’s definitely a growing public awareness and demand for environmental insu…" at bounding box center [406, 231] width 287 height 103
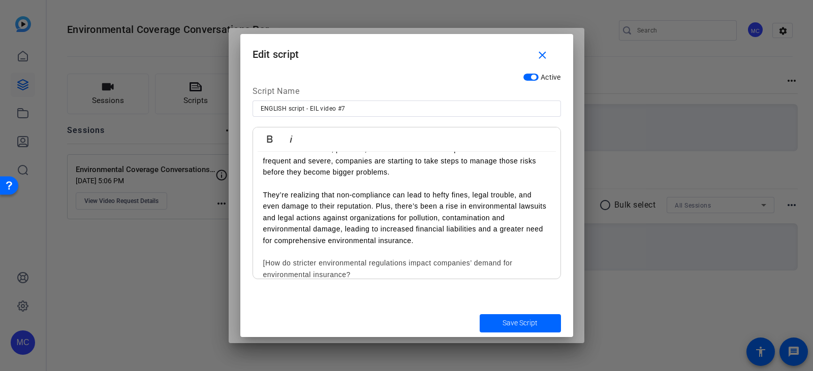
scroll to position [132, 0]
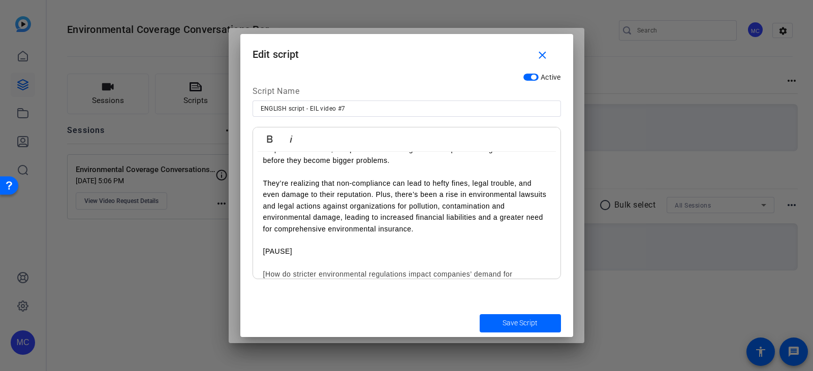
drag, startPoint x: 305, startPoint y: 254, endPoint x: 249, endPoint y: 253, distance: 55.9
click at [249, 253] on div "Active Script Name ENGLISH script - EIL video #7 Bold Italic [Video #3 – ENGLIS…" at bounding box center [406, 188] width 333 height 241
click at [273, 141] on icon "button" at bounding box center [270, 139] width 12 height 12
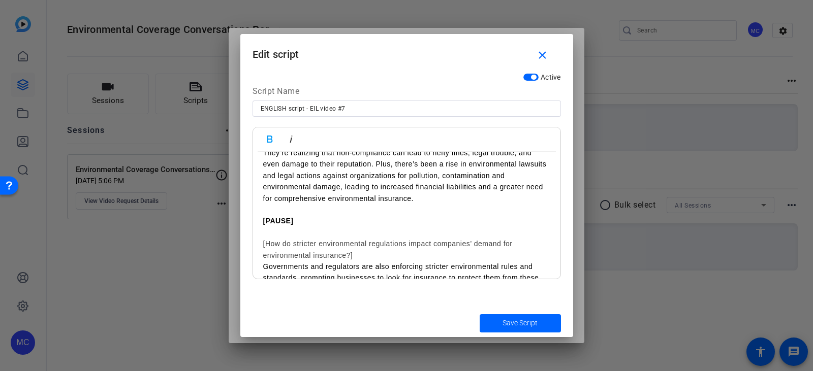
scroll to position [234, 0]
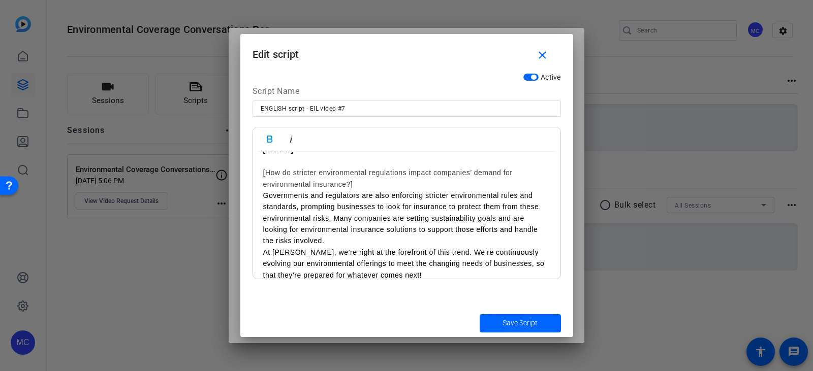
drag, startPoint x: 379, startPoint y: 186, endPoint x: 261, endPoint y: 173, distance: 119.1
click at [261, 173] on div "[Video #3 – ENGLISH:] [Is there a growing awareness and demand for environmenta…" at bounding box center [406, 110] width 307 height 385
click at [275, 136] on icon "button" at bounding box center [270, 139] width 12 height 12
click at [387, 188] on h2 "[How do stricter environmental regulations impact companies’ demand for environ…" at bounding box center [406, 178] width 287 height 23
click at [387, 187] on h2 "[How do stricter environmental regulations impact companies’ demand for environ…" at bounding box center [406, 178] width 287 height 23
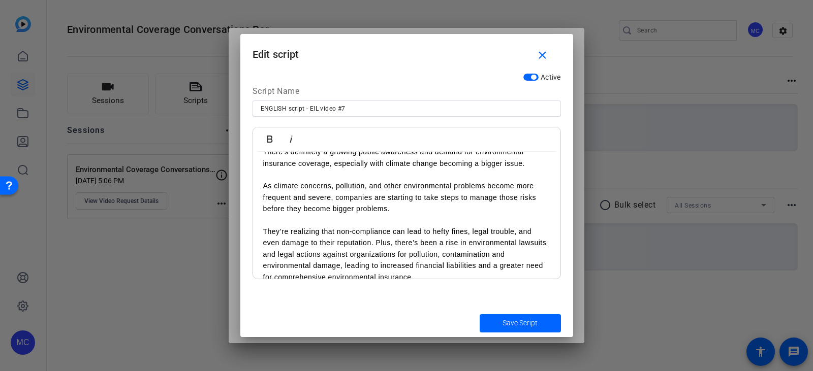
scroll to position [102, 0]
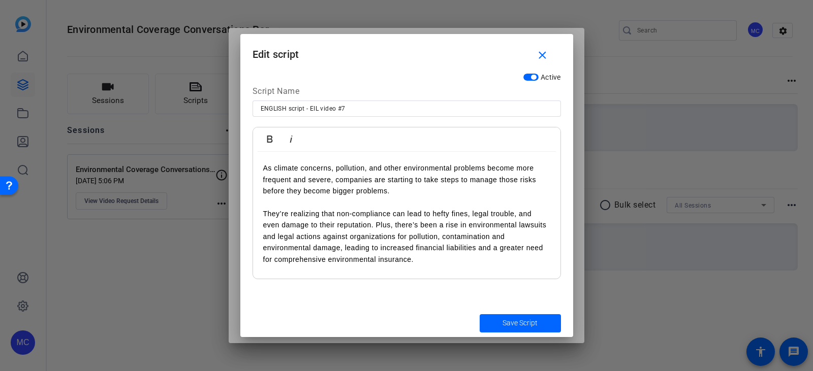
click at [376, 226] on p "They’re realizing that non-compliance can lead to hefty fines, legal trouble, a…" at bounding box center [406, 236] width 287 height 57
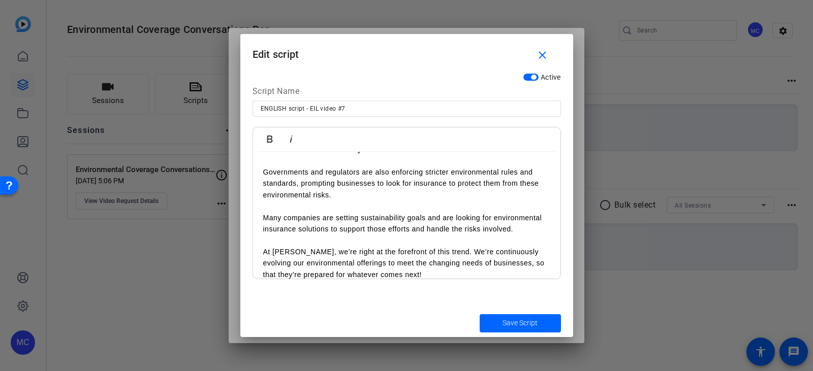
scroll to position [302, 0]
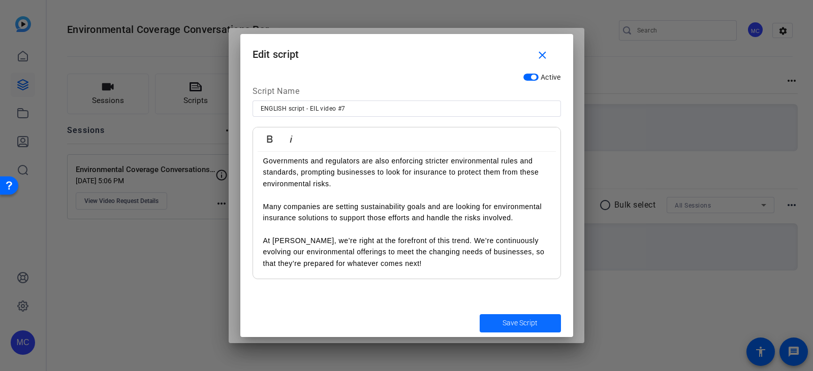
click at [505, 324] on span "Save Script" at bounding box center [519, 323] width 35 height 11
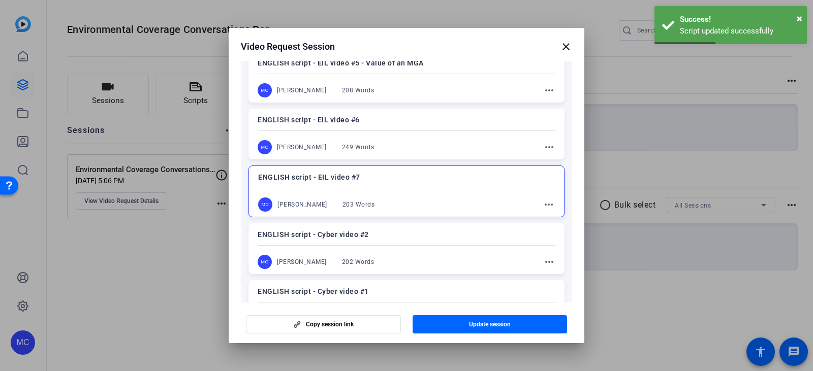
scroll to position [203, 0]
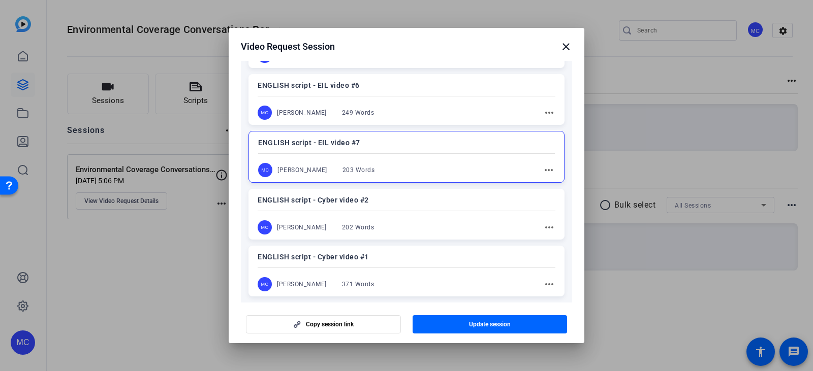
click at [546, 227] on mat-icon "more_horiz" at bounding box center [549, 227] width 12 height 12
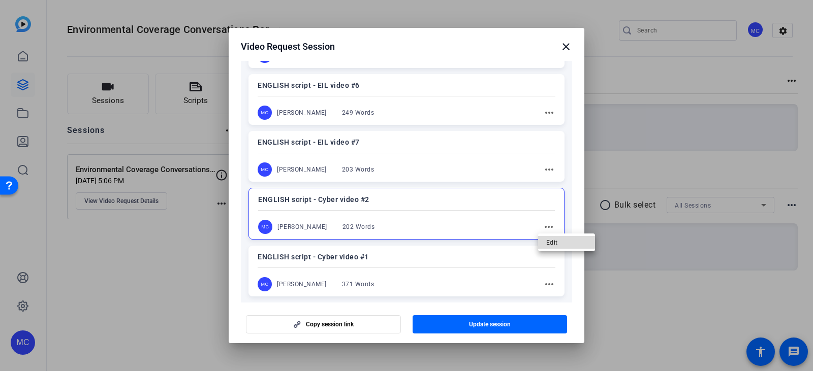
click at [551, 242] on span "Edit" at bounding box center [566, 243] width 41 height 12
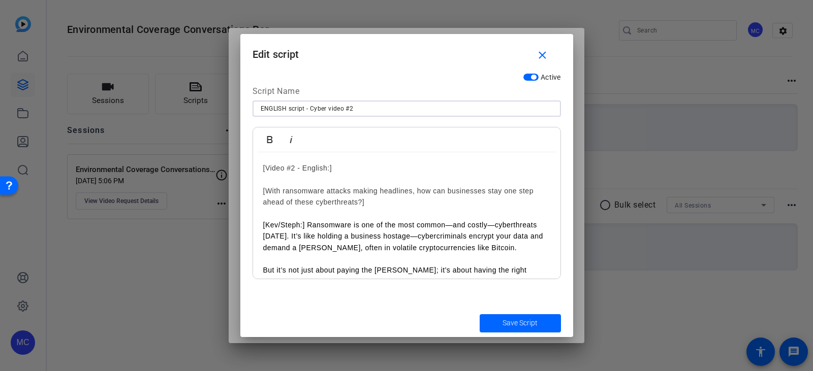
click at [341, 105] on input "ENGLISH script - Cyber video #2" at bounding box center [407, 109] width 292 height 12
type input "ENGLISH script - EIL video #8"
click at [294, 167] on h2 "[Video #2 - English:]" at bounding box center [406, 168] width 287 height 11
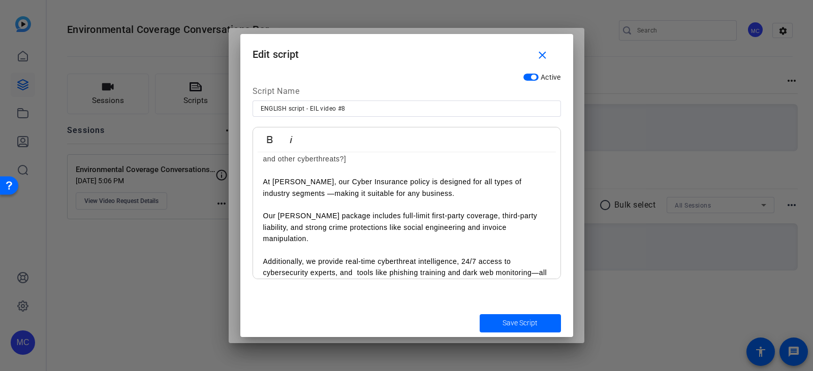
scroll to position [292, 0]
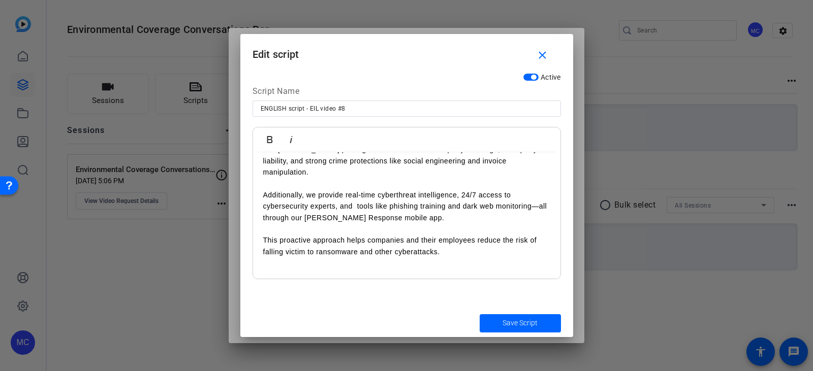
drag, startPoint x: 260, startPoint y: 190, endPoint x: 475, endPoint y: 286, distance: 235.8
click at [475, 286] on div "Active Script Name ENGLISH script - EIL video #8 Bold Italic [Video #8 - Englis…" at bounding box center [406, 188] width 333 height 241
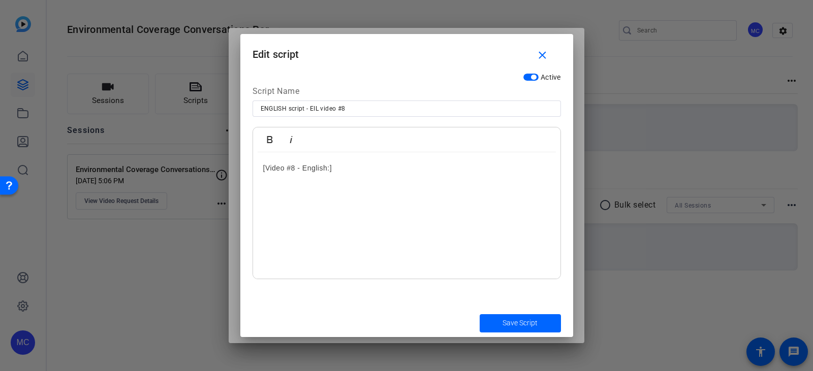
scroll to position [0, 0]
click at [298, 196] on h2 at bounding box center [406, 190] width 287 height 11
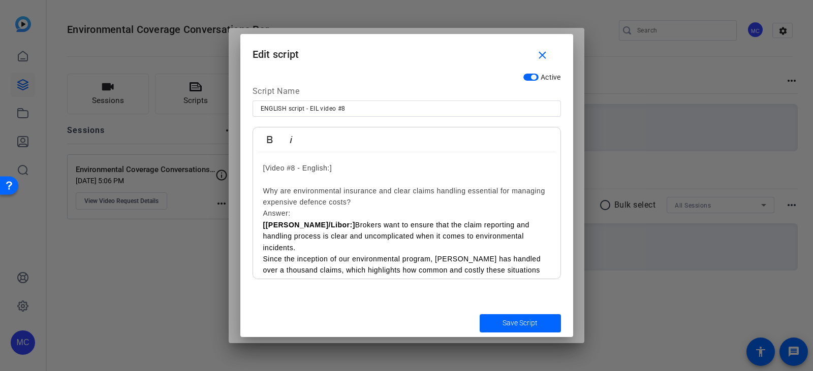
click at [263, 189] on link "Why are environmental insurance and clear claims handling essential for managin…" at bounding box center [404, 196] width 282 height 19
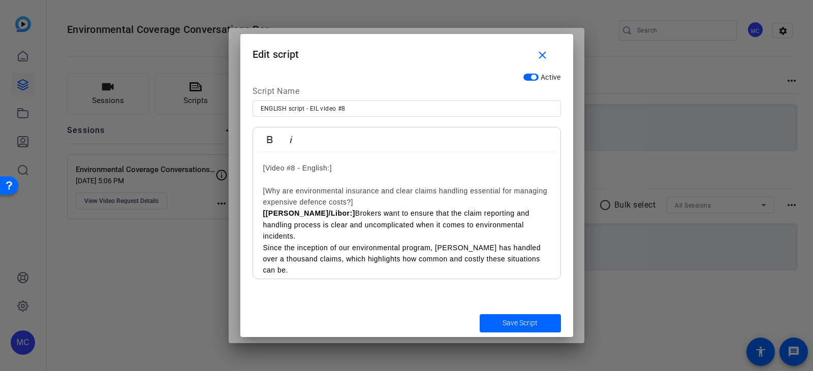
drag, startPoint x: 403, startPoint y: 204, endPoint x: 267, endPoint y: 174, distance: 139.0
click at [258, 192] on div "[Video #8 - English:] [Why are environmental insurance and clear claims handlin…" at bounding box center [406, 350] width 307 height 396
click at [267, 137] on icon "button" at bounding box center [270, 139] width 6 height 7
click at [421, 200] on h2 "[Why are environmental insurance and clear claims handling essential for managi…" at bounding box center [406, 196] width 287 height 23
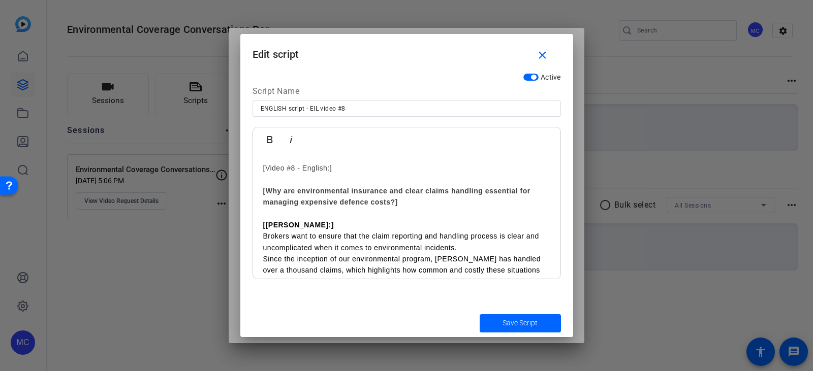
drag, startPoint x: 358, startPoint y: 169, endPoint x: 239, endPoint y: 162, distance: 118.6
click at [239, 162] on div "Video Request Session close Session name Advanced settings Environmental Covera…" at bounding box center [406, 185] width 813 height 371
click at [269, 140] on icon "button" at bounding box center [270, 140] width 12 height 12
click at [407, 207] on h2 "[Why are environmental insurance and clear claims handling essential for managi…" at bounding box center [406, 196] width 287 height 23
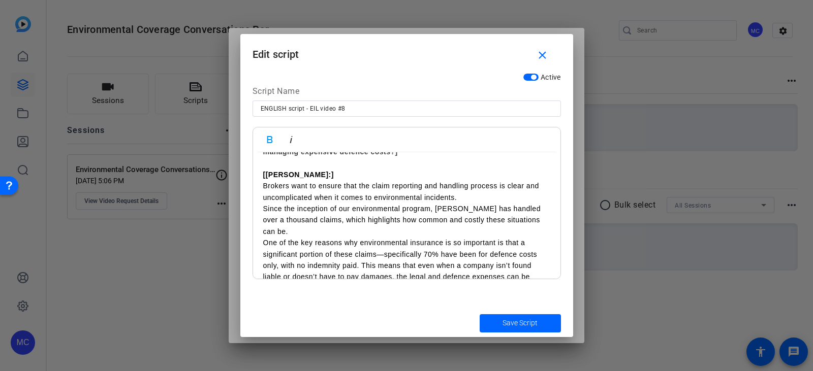
scroll to position [51, 0]
click at [473, 197] on p "Brokers want to ensure that the claim reporting and handling process is clear a…" at bounding box center [406, 191] width 287 height 23
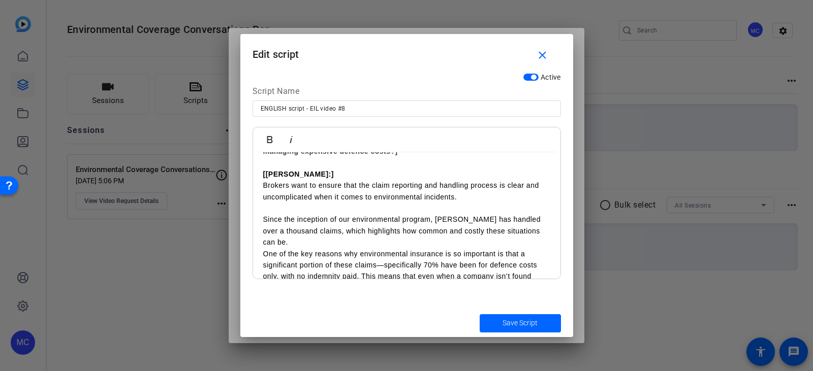
drag, startPoint x: 260, startPoint y: 243, endPoint x: 371, endPoint y: 272, distance: 115.1
click at [262, 243] on div "[Video #8 - English:] [Why are environmental insurance and clear claims handlin…" at bounding box center [406, 311] width 307 height 419
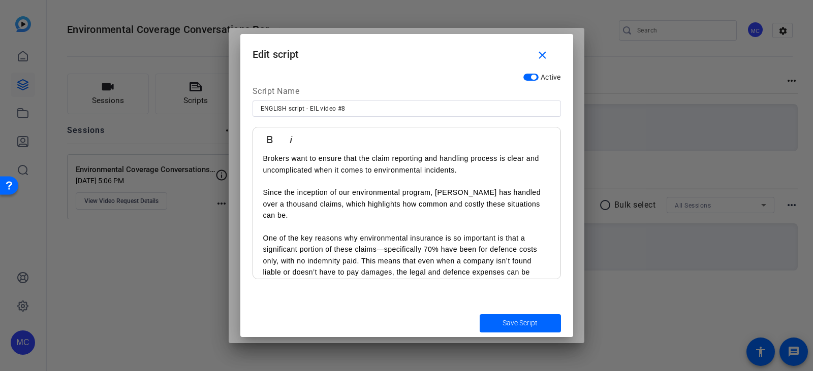
scroll to position [102, 0]
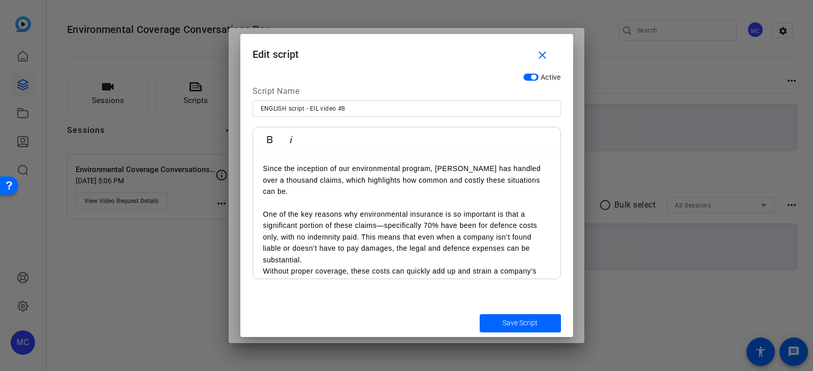
click at [364, 226] on p "One of the key reasons why environmental insurance is so important is that a si…" at bounding box center [406, 237] width 287 height 57
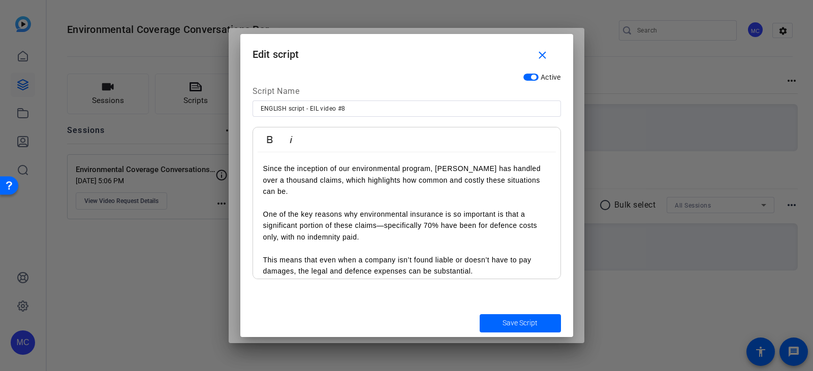
click at [479, 258] on p "This means that even when a company isn’t found liable or doesn’t have to pay d…" at bounding box center [406, 265] width 287 height 23
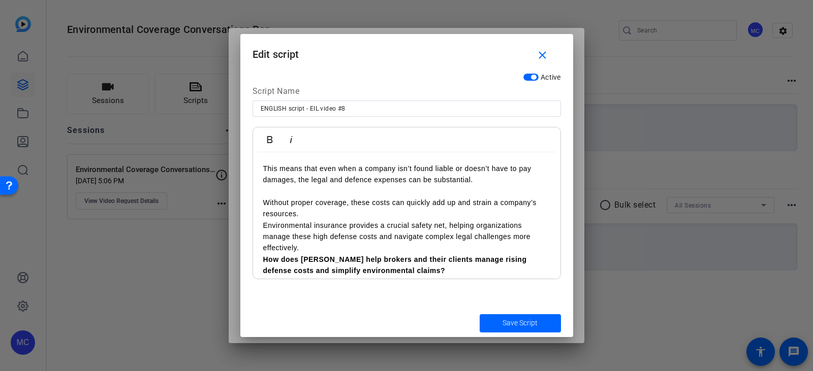
scroll to position [203, 0]
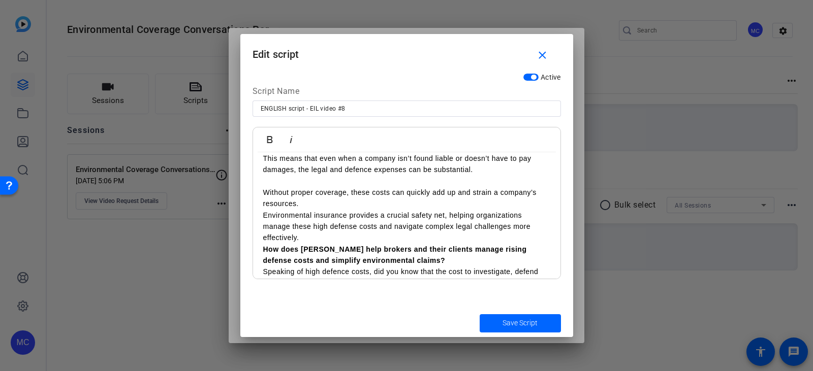
click at [328, 194] on p "Without proper coverage, these costs can quickly add up and strain a company’s …" at bounding box center [406, 198] width 287 height 23
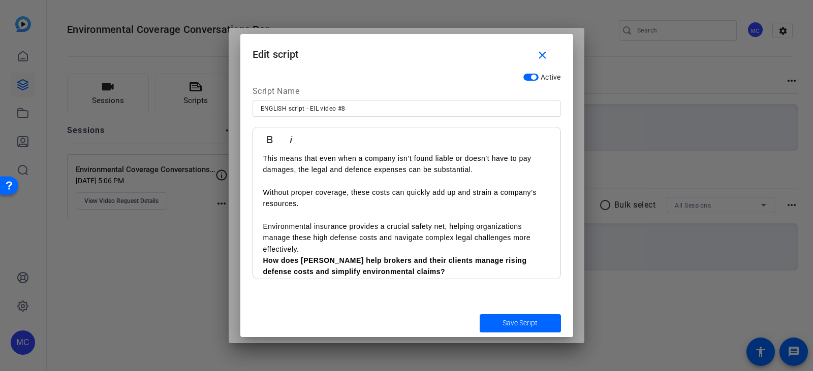
click at [314, 233] on p "Environmental insurance provides a crucial safety net, helping organizations ma…" at bounding box center [406, 238] width 287 height 34
click at [311, 239] on p "Environmental insurance provides a crucial safety net, helping organizations ma…" at bounding box center [406, 238] width 287 height 34
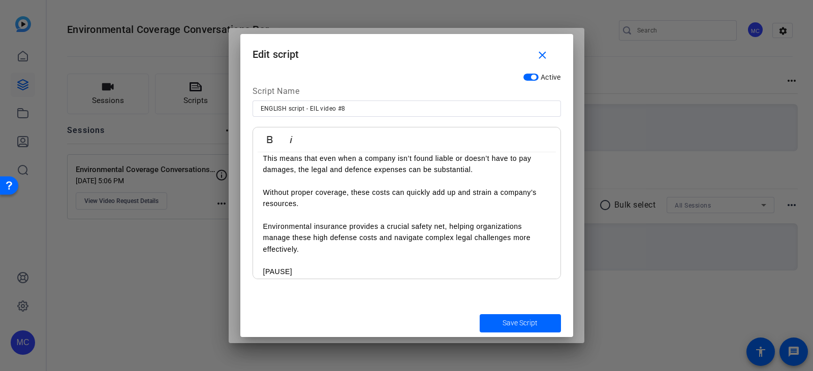
drag, startPoint x: 307, startPoint y: 261, endPoint x: 262, endPoint y: 260, distance: 45.2
click at [262, 260] on div "[Video #8 - English:] [Why are environmental insurance and clear claims handlin…" at bounding box center [406, 198] width 307 height 498
click at [275, 142] on icon "button" at bounding box center [270, 140] width 12 height 12
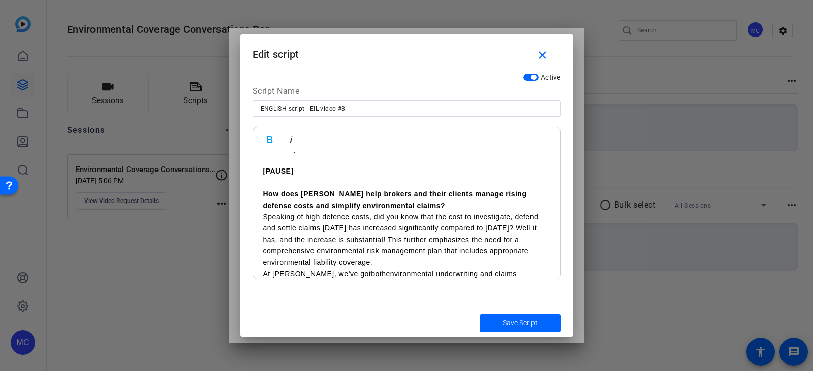
scroll to position [305, 0]
click at [264, 189] on strong "How does [PERSON_NAME] help brokers and their clients manage rising defense cos…" at bounding box center [395, 198] width 264 height 19
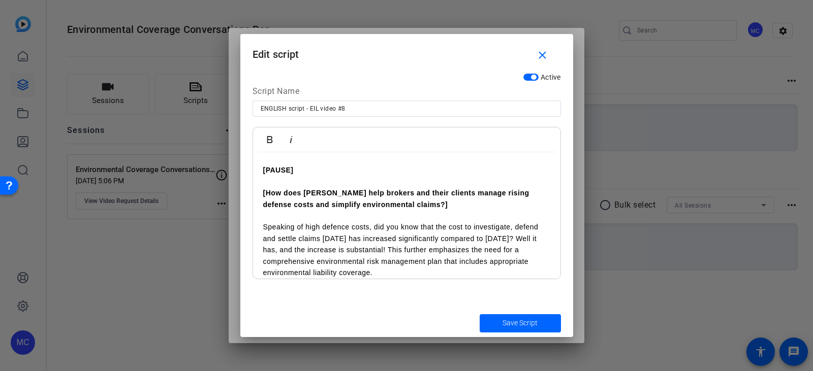
click at [526, 229] on p "Speaking of high defence costs, did you know that the cost to investigate, defe…" at bounding box center [406, 249] width 287 height 57
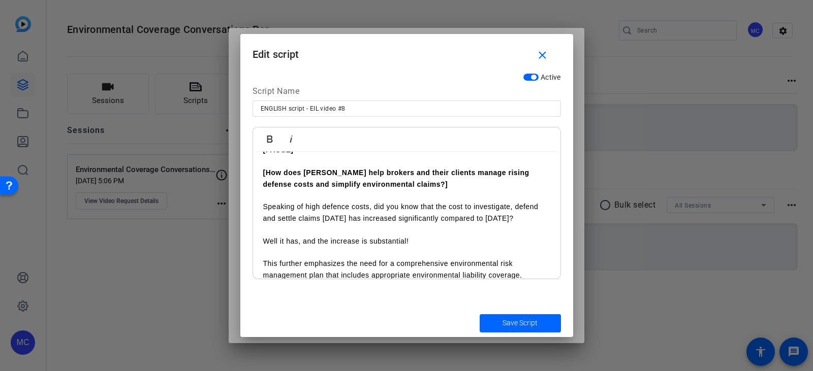
scroll to position [417, 0]
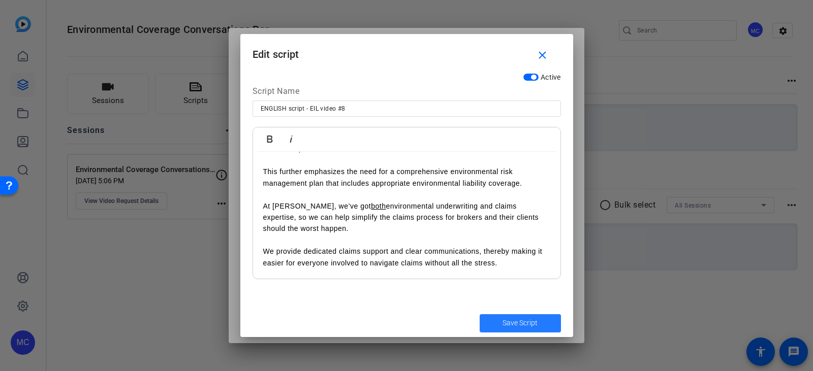
click at [518, 320] on span "Save Script" at bounding box center [519, 323] width 35 height 11
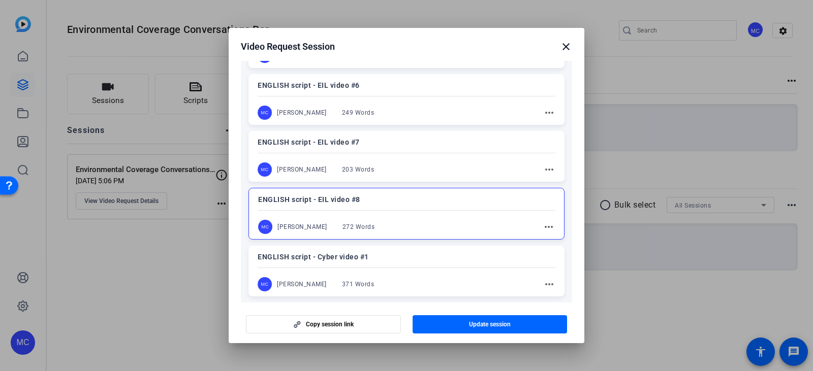
click at [543, 287] on mat-icon "more_horiz" at bounding box center [549, 284] width 12 height 12
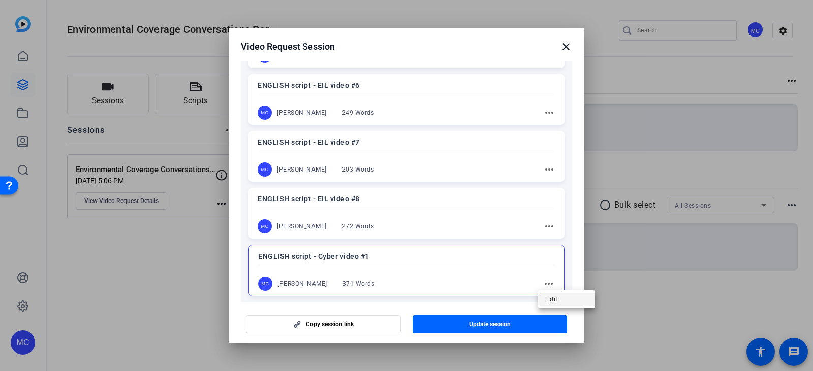
click at [552, 294] on span "Edit" at bounding box center [566, 300] width 41 height 12
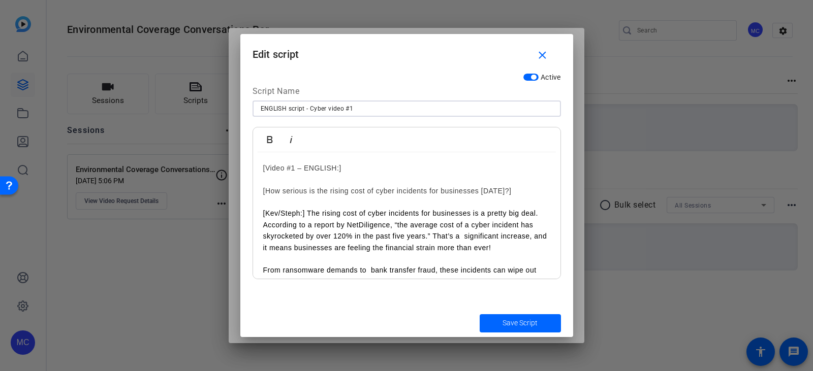
click at [287, 109] on input "ENGLISH script - Cyber video #1" at bounding box center [407, 109] width 292 height 12
type input "FRENCH script - EIL video (TBD)"
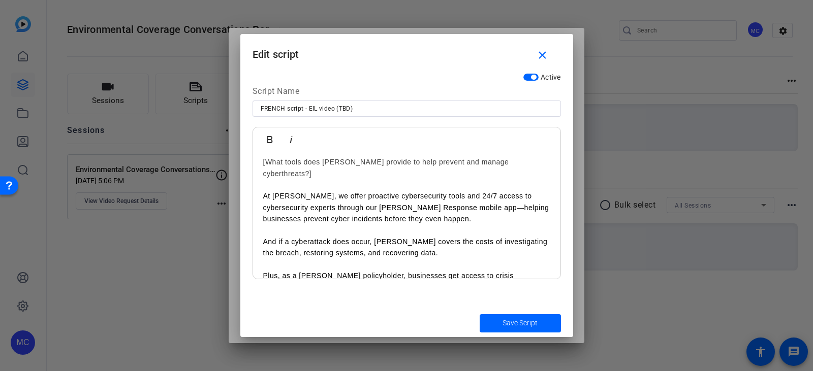
scroll to position [519, 0]
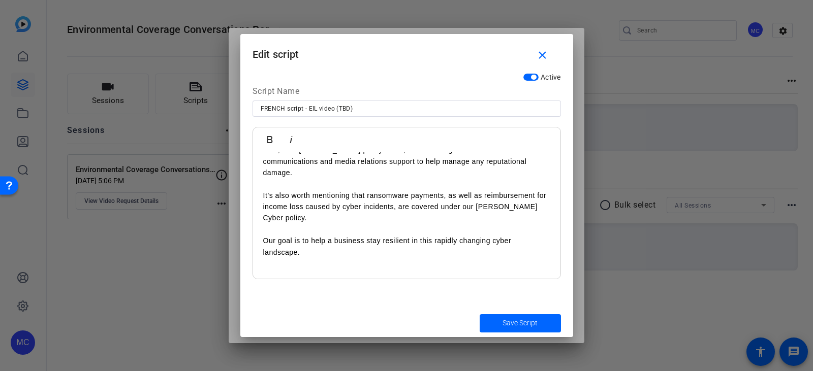
drag, startPoint x: 261, startPoint y: 167, endPoint x: 483, endPoint y: 291, distance: 254.0
click at [483, 291] on div "Active Script Name FRENCH script - EIL video (TBD) Bold Italic [Video #1 – ENGL…" at bounding box center [406, 188] width 333 height 241
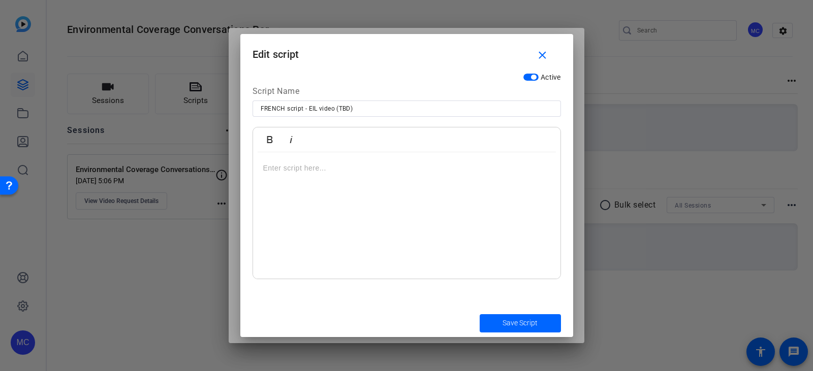
scroll to position [0, 0]
click at [529, 331] on span "submit" at bounding box center [519, 323] width 81 height 24
click at [530, 319] on span "Save Script" at bounding box center [519, 323] width 35 height 11
drag, startPoint x: 505, startPoint y: 316, endPoint x: 432, endPoint y: 278, distance: 82.7
click at [485, 302] on form "Edit script close Active Script Name FRENCH script - EIL video (TBD) Bold Itali…" at bounding box center [406, 185] width 333 height 303
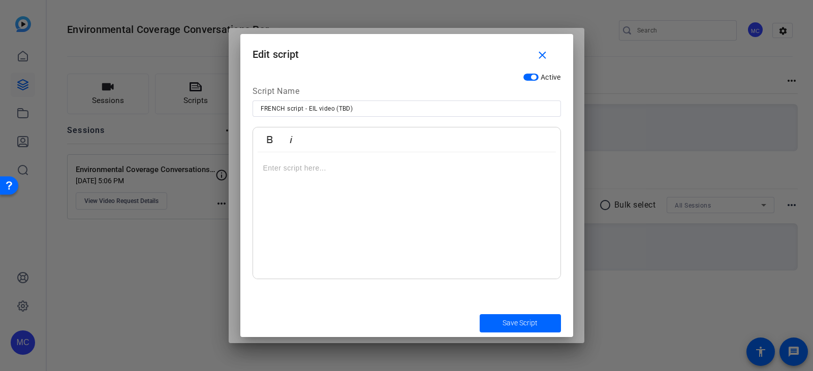
click at [294, 170] on p at bounding box center [406, 168] width 287 height 11
click at [541, 317] on span "submit" at bounding box center [519, 323] width 81 height 24
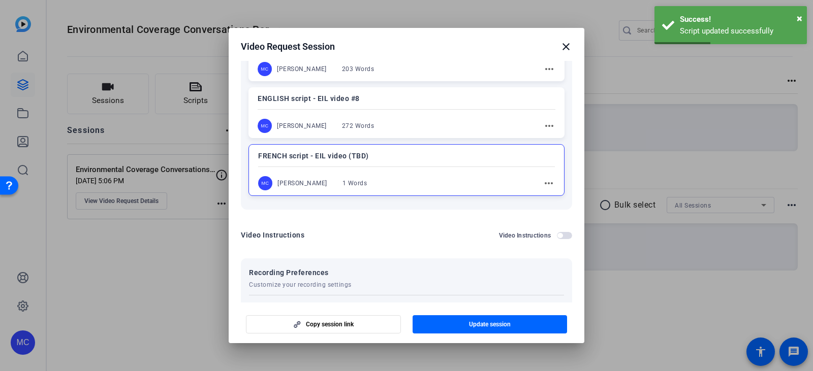
scroll to position [356, 0]
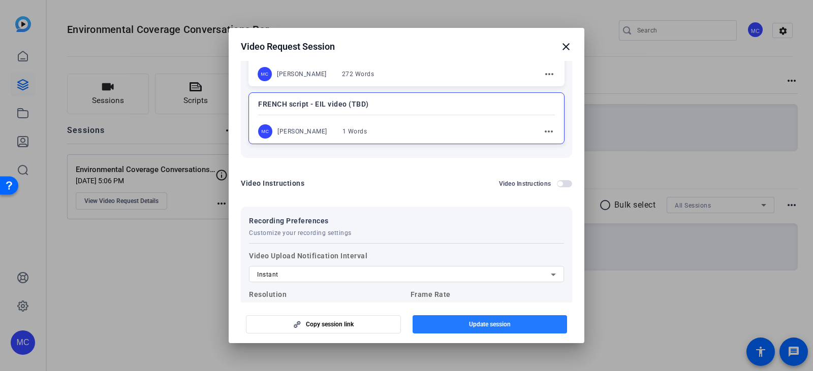
click at [490, 329] on span "button" at bounding box center [489, 324] width 155 height 24
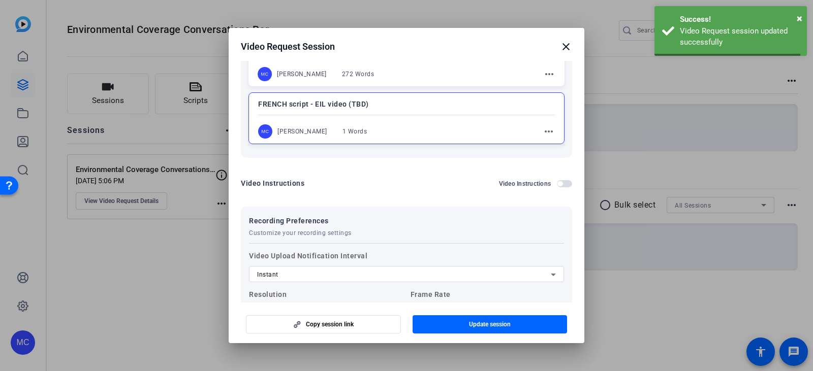
scroll to position [260, 0]
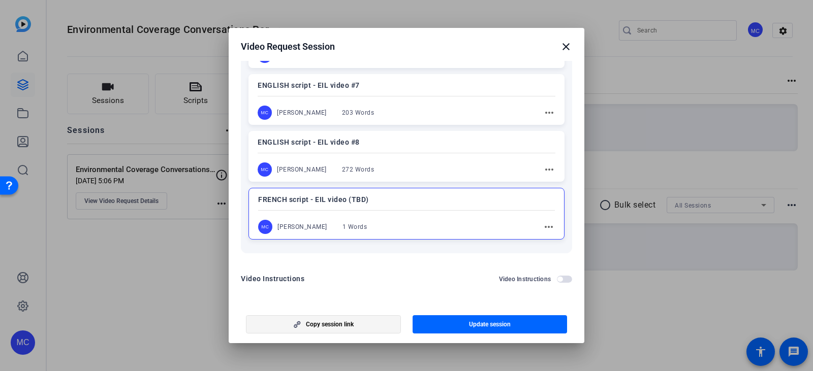
click at [315, 321] on span "Copy session link" at bounding box center [330, 325] width 48 height 8
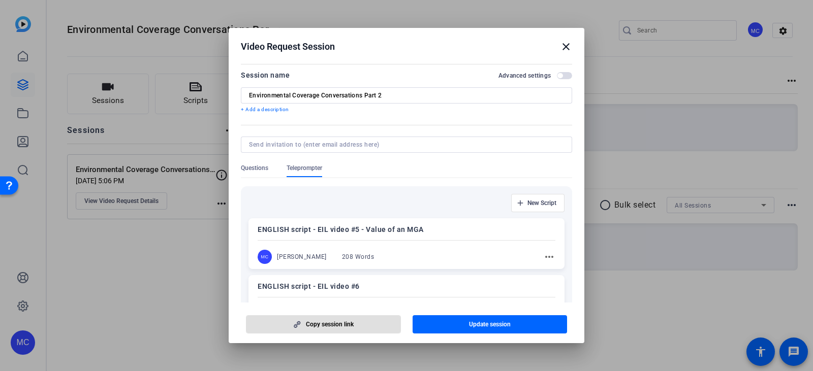
scroll to position [0, 0]
click at [391, 147] on input at bounding box center [404, 147] width 311 height 8
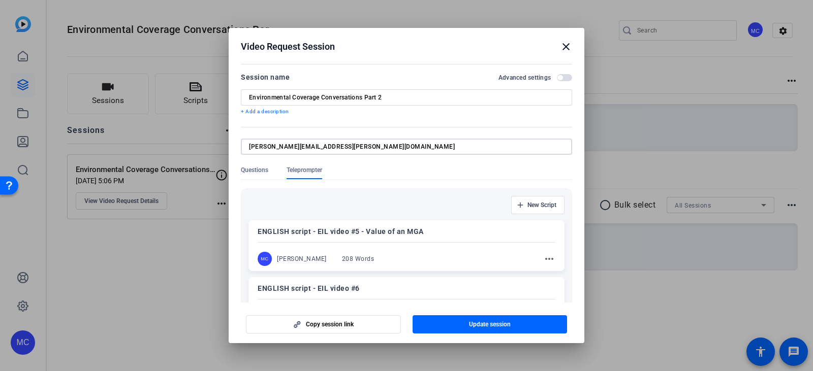
type input "[PERSON_NAME][EMAIL_ADDRESS][PERSON_NAME][DOMAIN_NAME]"
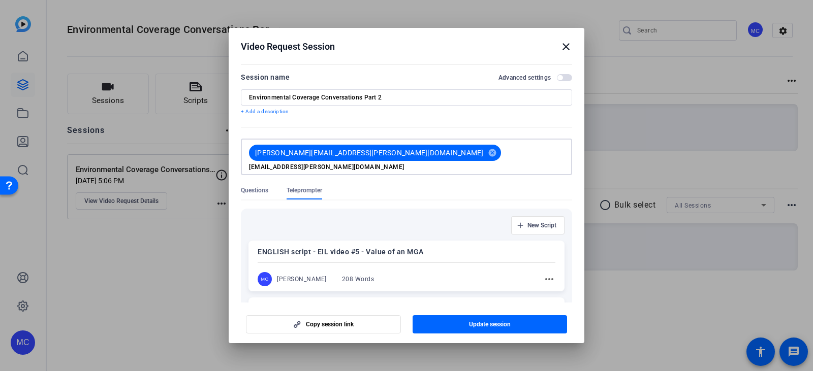
type input "[EMAIL_ADDRESS][PERSON_NAME][DOMAIN_NAME]"
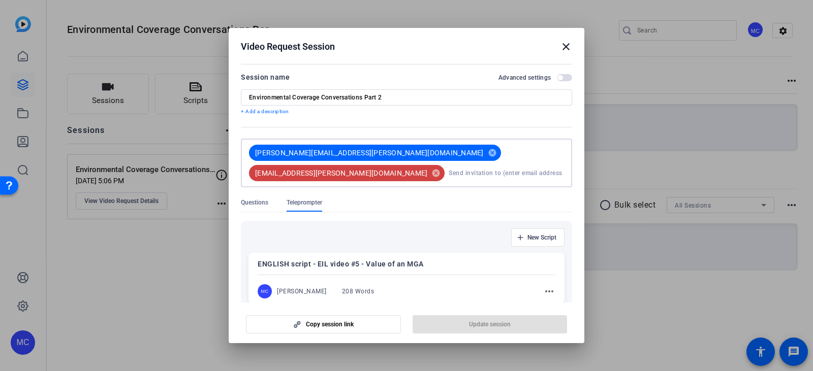
drag, startPoint x: 502, startPoint y: 176, endPoint x: 493, endPoint y: 182, distance: 11.2
click at [499, 187] on div at bounding box center [406, 192] width 331 height 11
click at [427, 165] on span "[EMAIL_ADDRESS][PERSON_NAME][DOMAIN_NAME]" at bounding box center [338, 173] width 178 height 16
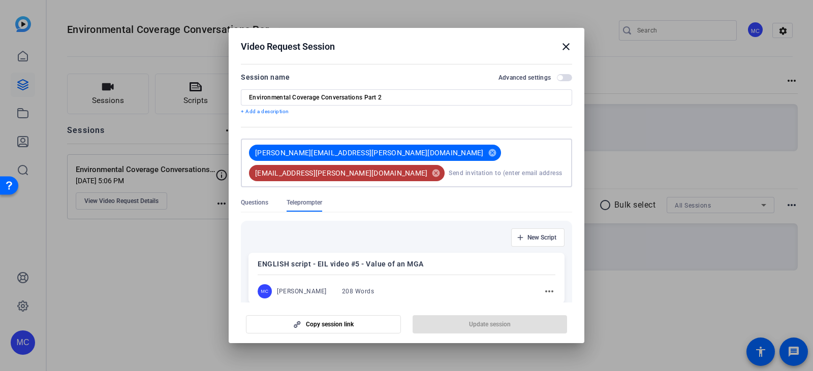
click at [427, 165] on span "[EMAIL_ADDRESS][PERSON_NAME][DOMAIN_NAME]" at bounding box center [338, 173] width 178 height 16
click at [449, 165] on input at bounding box center [506, 173] width 115 height 20
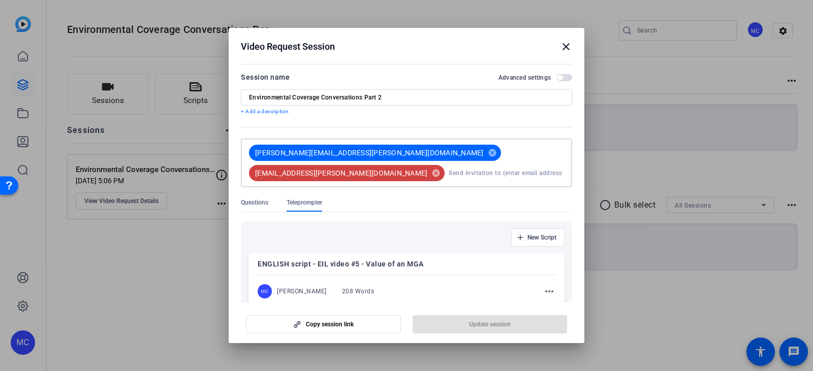
type input "[EMAIL_ADDRESS][PERSON_NAME][DOMAIN_NAME]"
click at [444, 169] on mat-icon "cancel" at bounding box center [435, 173] width 17 height 9
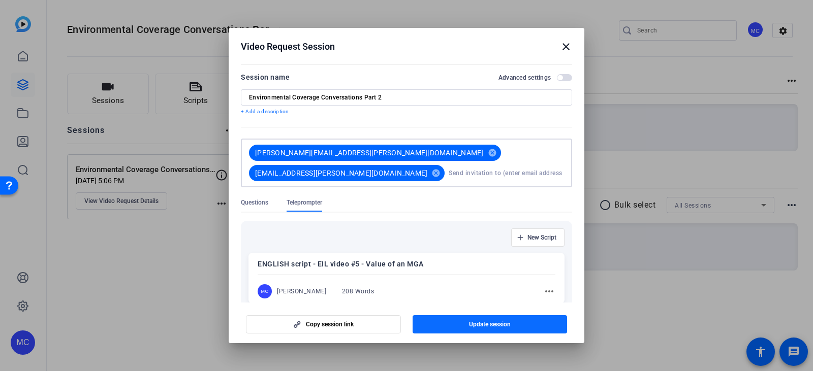
click at [483, 322] on span "Update session" at bounding box center [490, 325] width 42 height 8
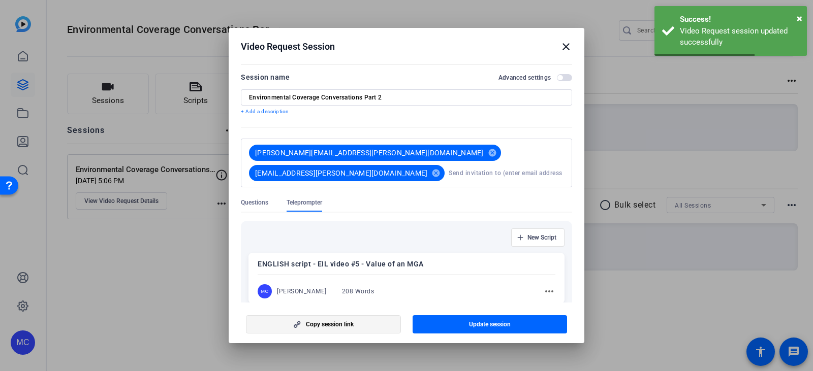
click at [349, 324] on span "Copy session link" at bounding box center [330, 325] width 48 height 8
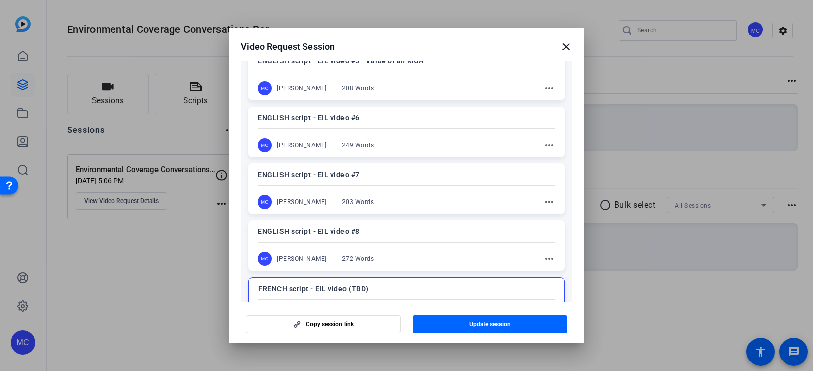
scroll to position [152, 0]
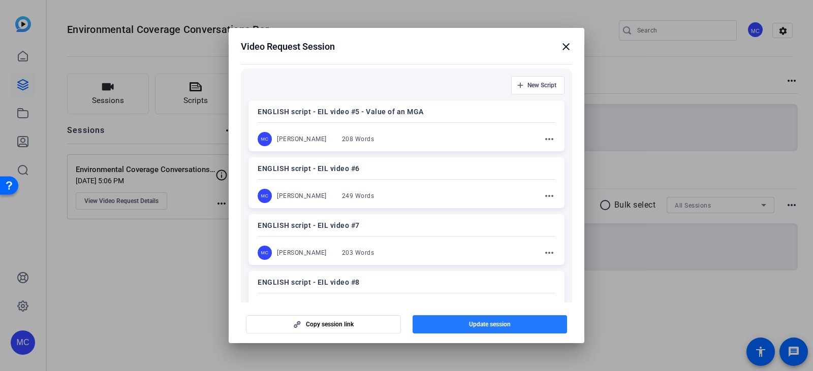
click at [520, 322] on span "button" at bounding box center [489, 324] width 155 height 24
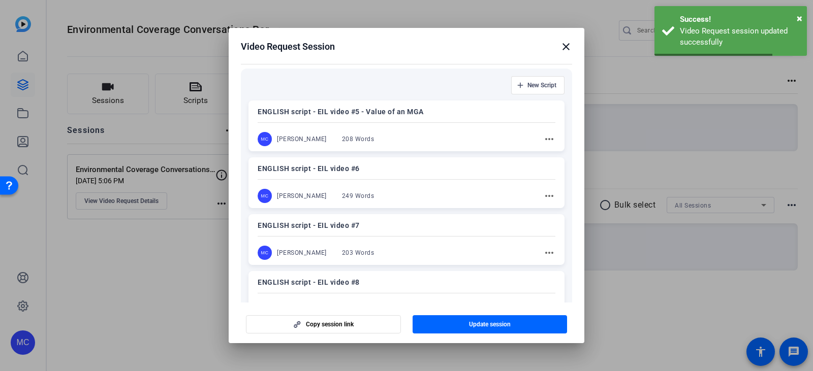
click at [564, 46] on mat-icon "close" at bounding box center [566, 47] width 12 height 12
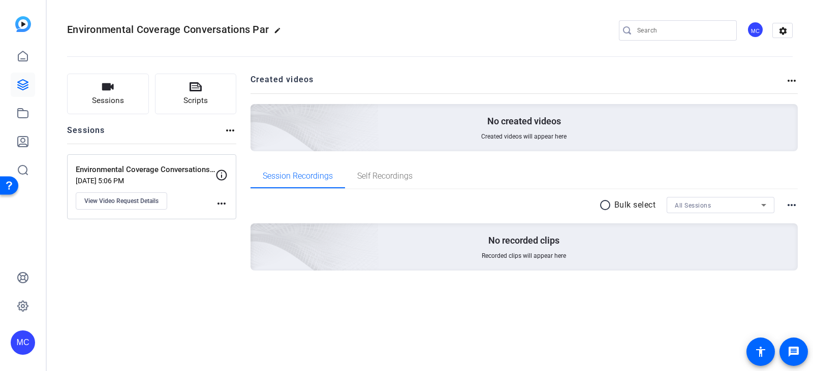
click at [27, 26] on img at bounding box center [23, 24] width 16 height 16
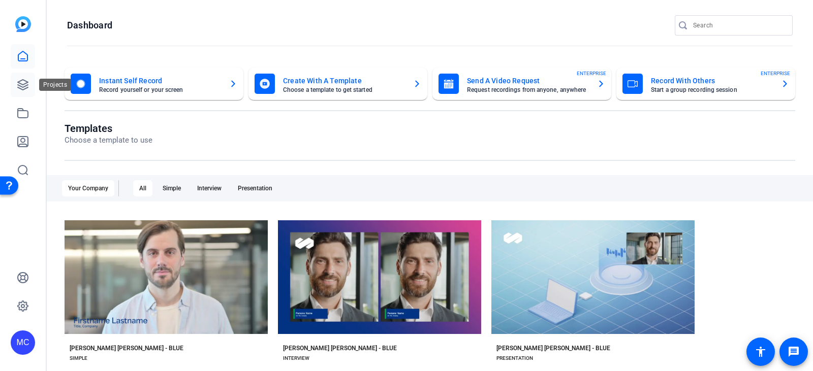
click at [21, 86] on icon at bounding box center [23, 85] width 10 height 10
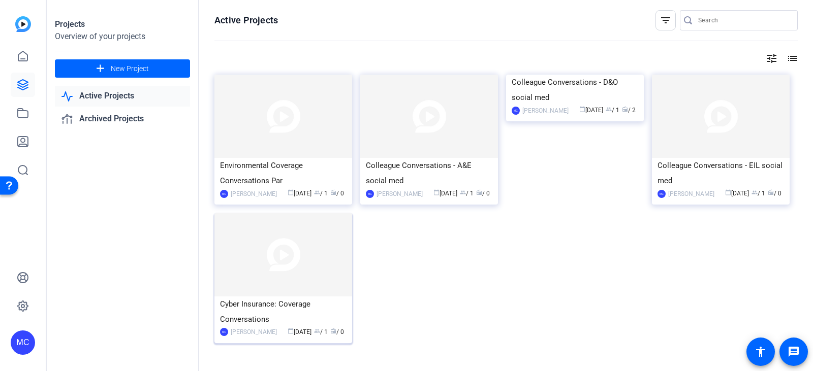
click at [297, 292] on img at bounding box center [283, 254] width 138 height 83
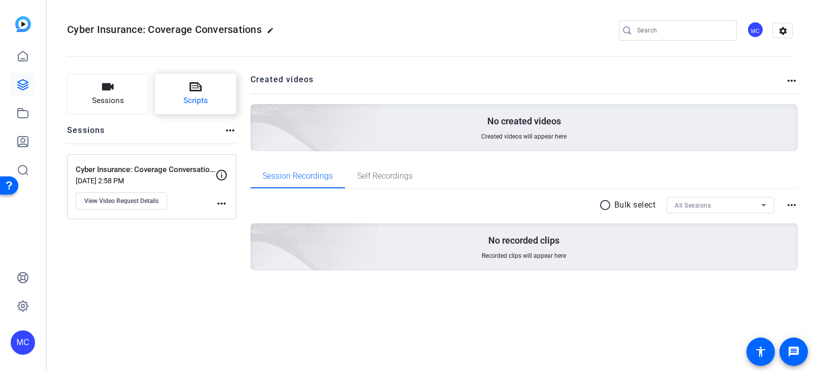
click at [203, 95] on span "Scripts" at bounding box center [195, 101] width 24 height 12
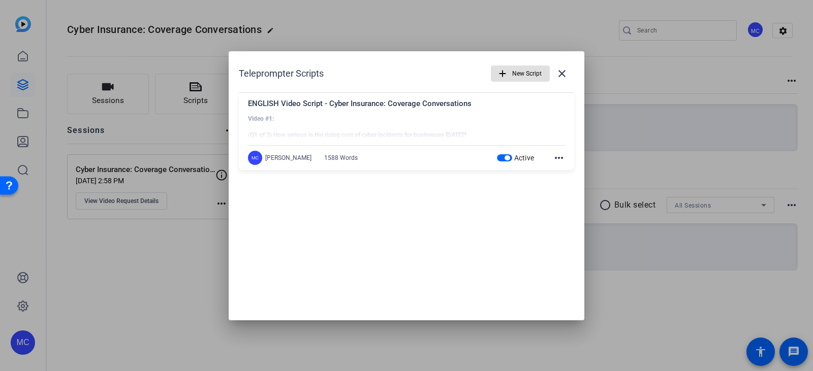
click at [288, 158] on div "[PERSON_NAME]" at bounding box center [288, 158] width 46 height 8
click at [565, 77] on mat-icon "close" at bounding box center [562, 74] width 12 height 12
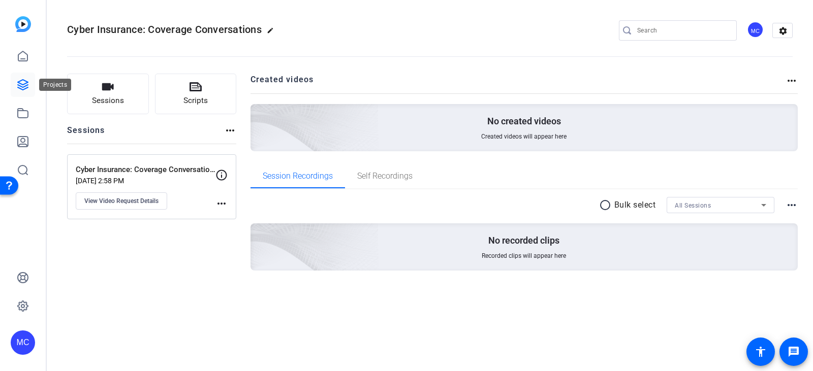
click at [27, 86] on icon at bounding box center [23, 85] width 12 height 12
